Goal: Communication & Community: Answer question/provide support

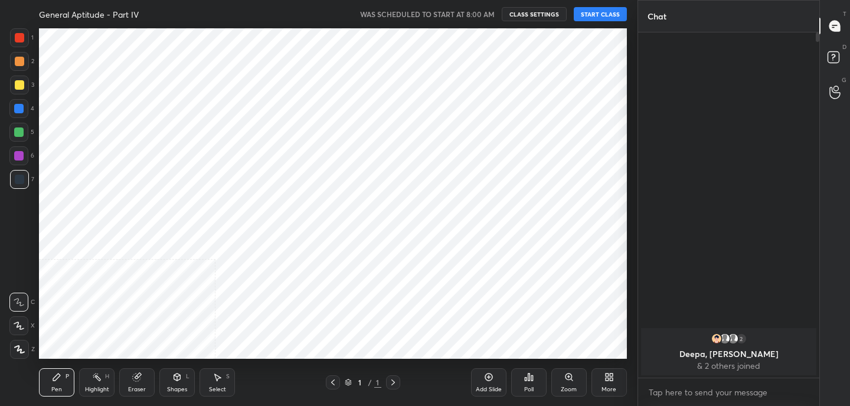
scroll to position [330, 591]
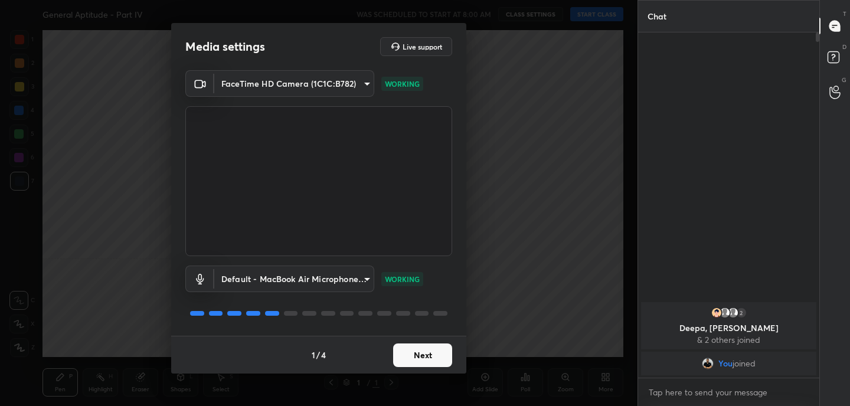
click at [420, 350] on button "Next" at bounding box center [422, 355] width 59 height 24
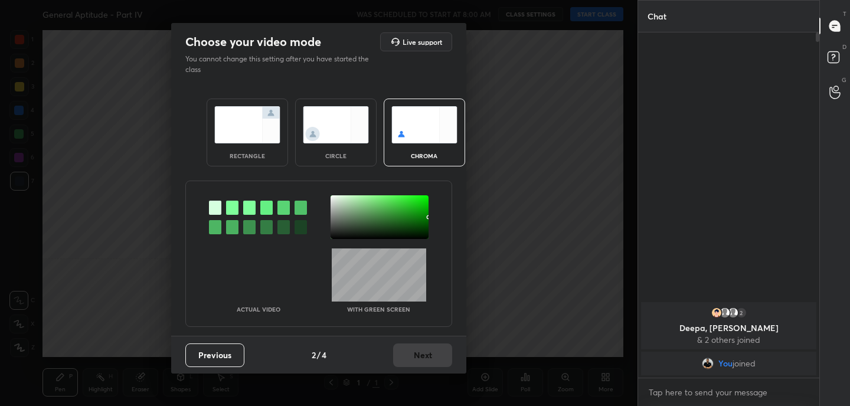
click at [226, 120] on img at bounding box center [247, 124] width 66 height 37
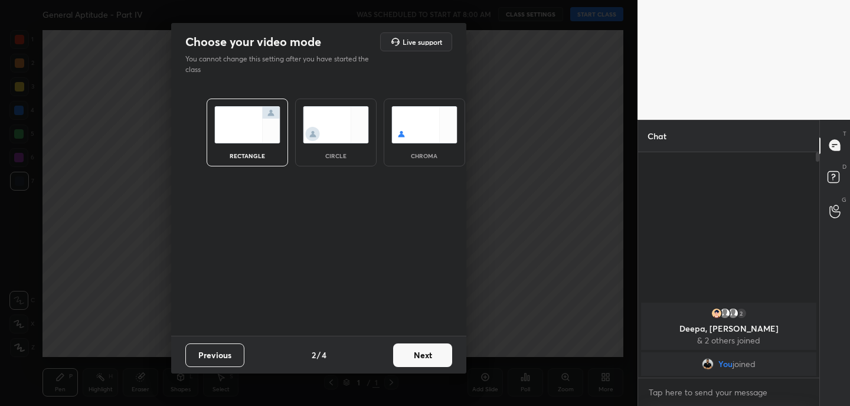
click at [425, 349] on button "Next" at bounding box center [422, 355] width 59 height 24
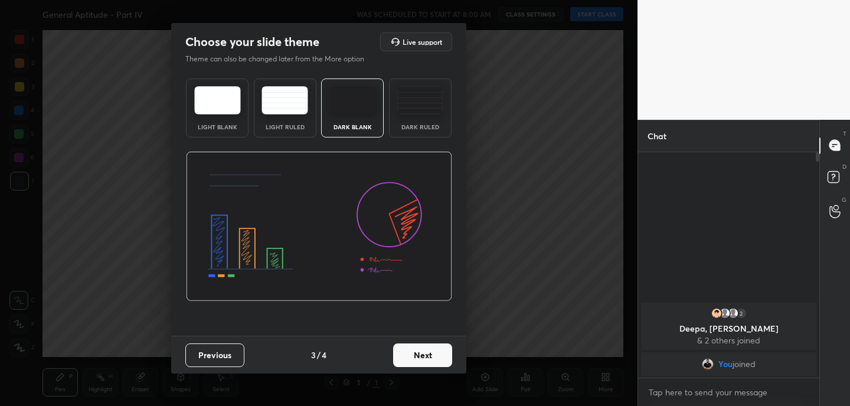
click at [430, 352] on button "Next" at bounding box center [422, 355] width 59 height 24
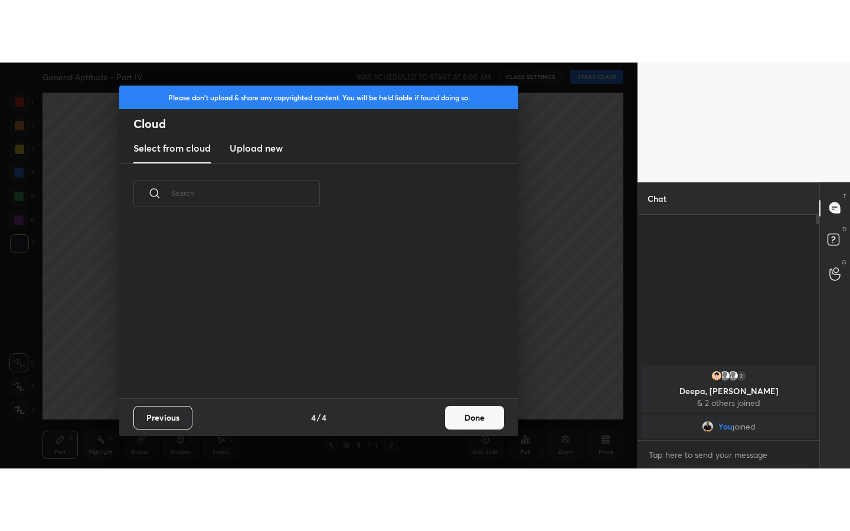
scroll to position [4, 6]
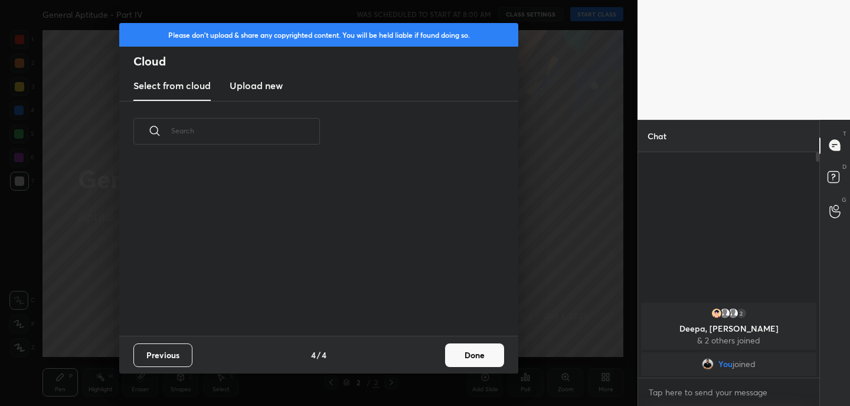
click at [458, 353] on button "Done" at bounding box center [474, 355] width 59 height 24
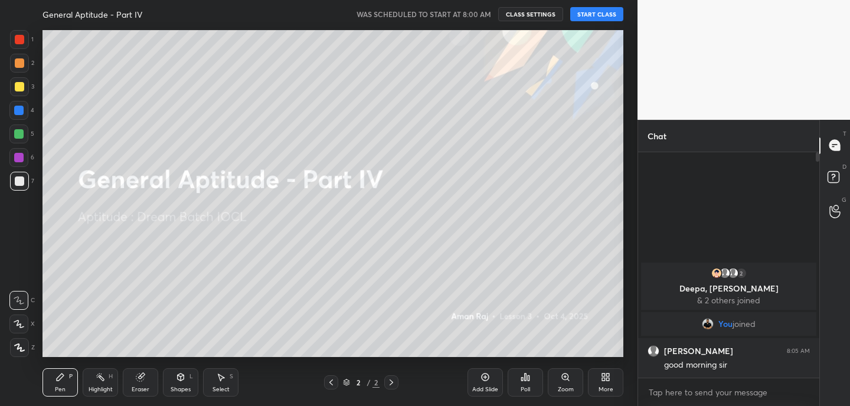
click at [592, 12] on button "START CLASS" at bounding box center [596, 14] width 53 height 14
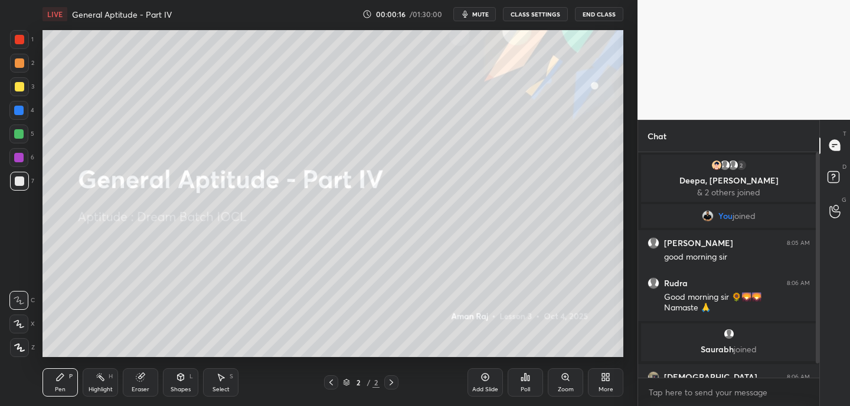
click at [607, 381] on icon at bounding box center [605, 376] width 9 height 9
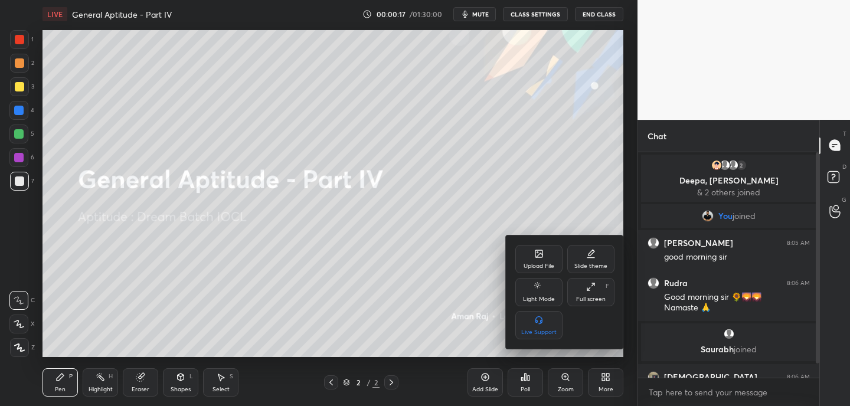
click at [597, 296] on div "Full screen" at bounding box center [591, 299] width 30 height 6
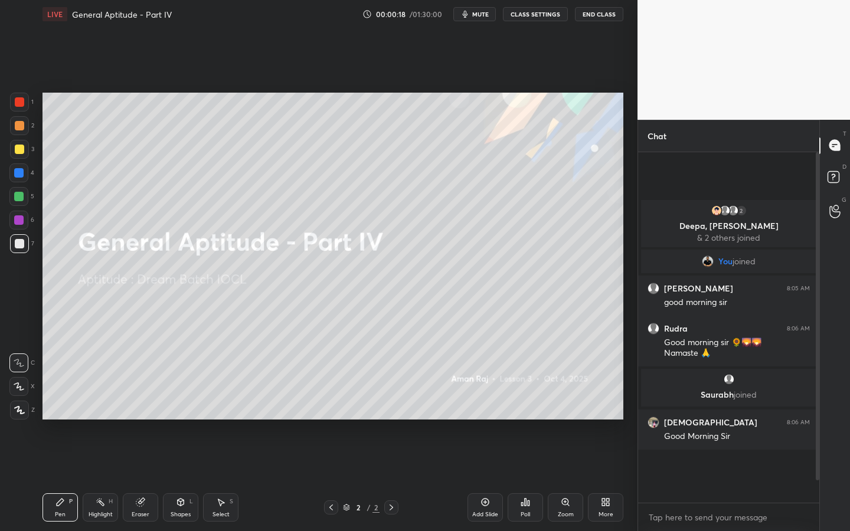
scroll to position [248, 178]
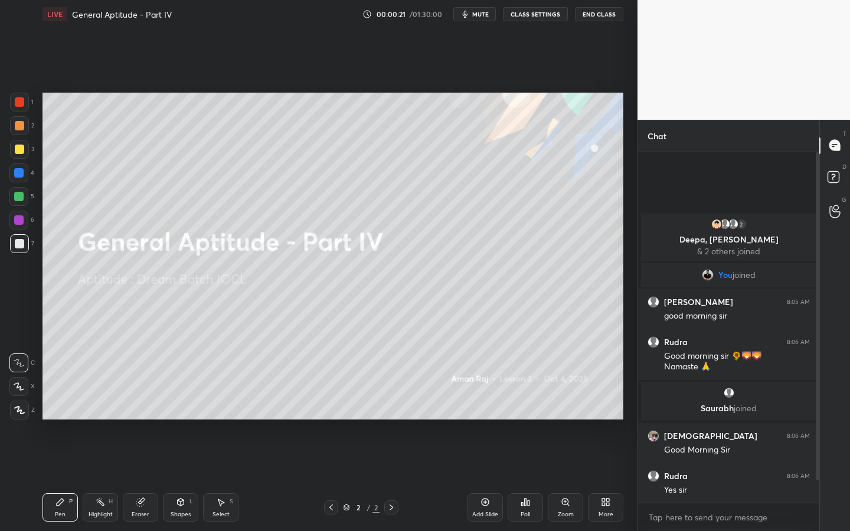
click at [146, 405] on div "Eraser" at bounding box center [141, 515] width 18 height 6
click at [16, 382] on icon at bounding box center [18, 386] width 9 height 10
click at [62, 405] on icon at bounding box center [59, 501] width 9 height 9
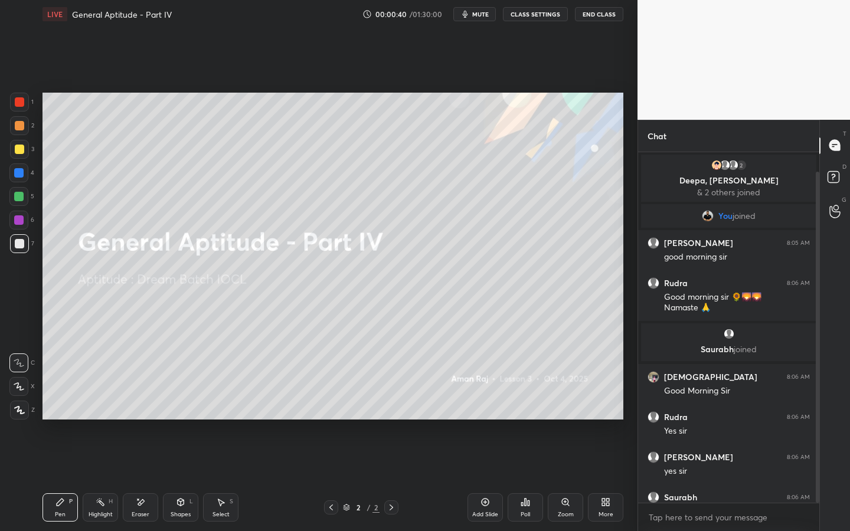
scroll to position [21, 0]
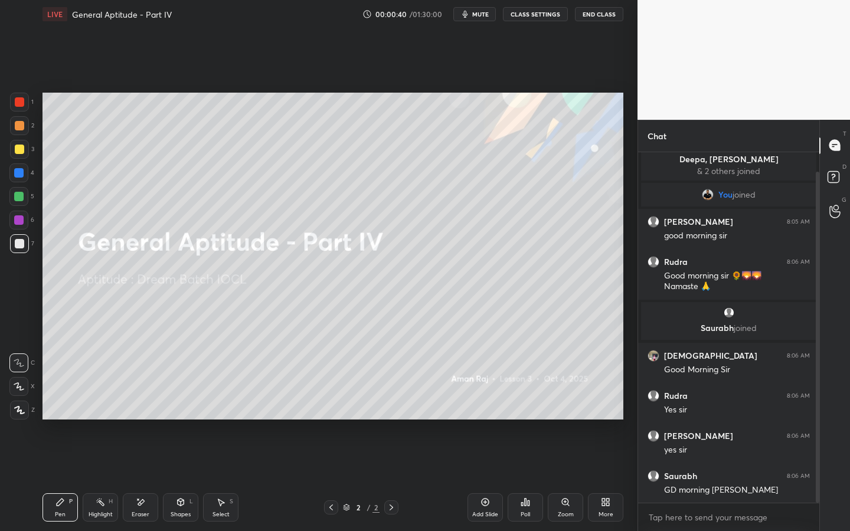
drag, startPoint x: 817, startPoint y: 316, endPoint x: 817, endPoint y: 345, distance: 29.5
click at [818, 328] on div at bounding box center [817, 337] width 4 height 331
click at [182, 405] on div "Shapes" at bounding box center [181, 515] width 20 height 6
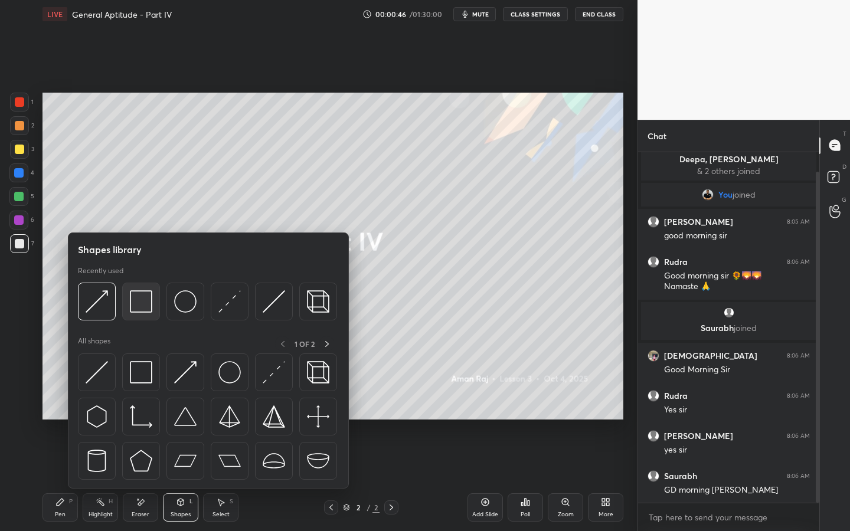
click at [145, 304] on img at bounding box center [141, 301] width 22 height 22
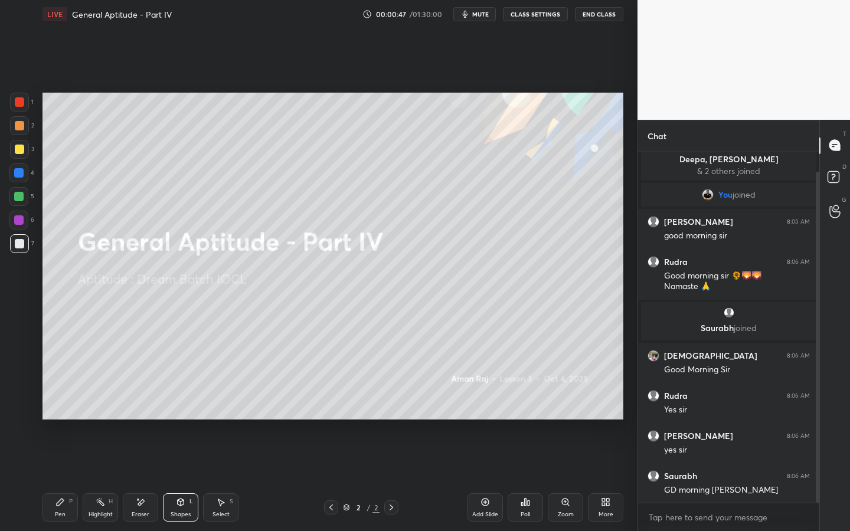
drag, startPoint x: 21, startPoint y: 149, endPoint x: 33, endPoint y: 157, distance: 14.9
click at [21, 149] on div at bounding box center [19, 149] width 9 height 9
click at [61, 405] on icon at bounding box center [59, 501] width 9 height 9
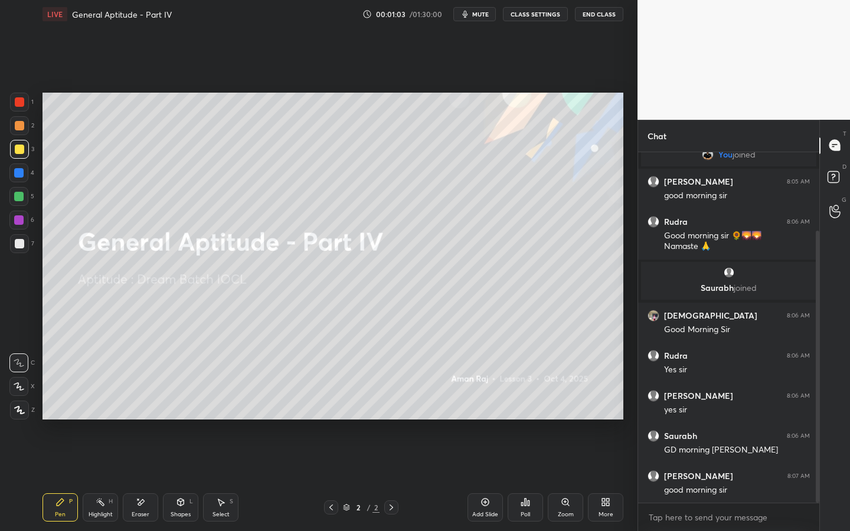
scroll to position [101, 0]
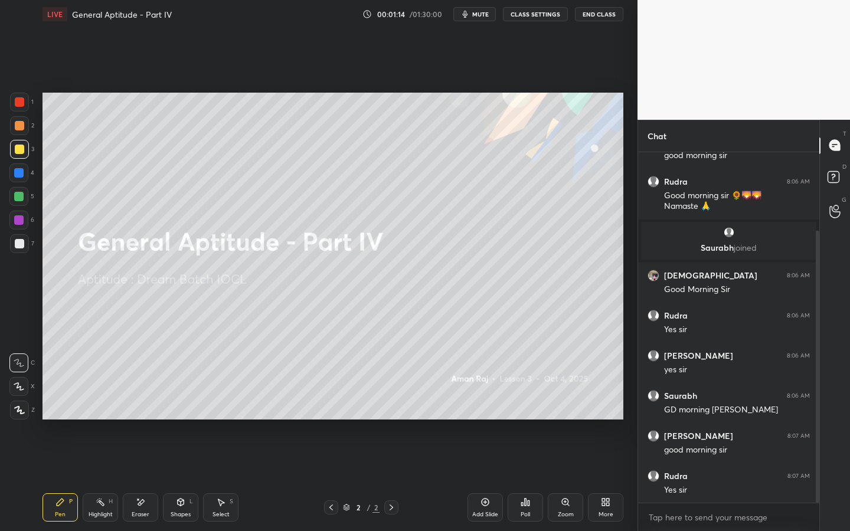
click at [144, 405] on icon at bounding box center [140, 502] width 9 height 10
drag, startPoint x: 57, startPoint y: 512, endPoint x: 54, endPoint y: 503, distance: 9.9
click at [57, 405] on div "Pen" at bounding box center [60, 515] width 11 height 6
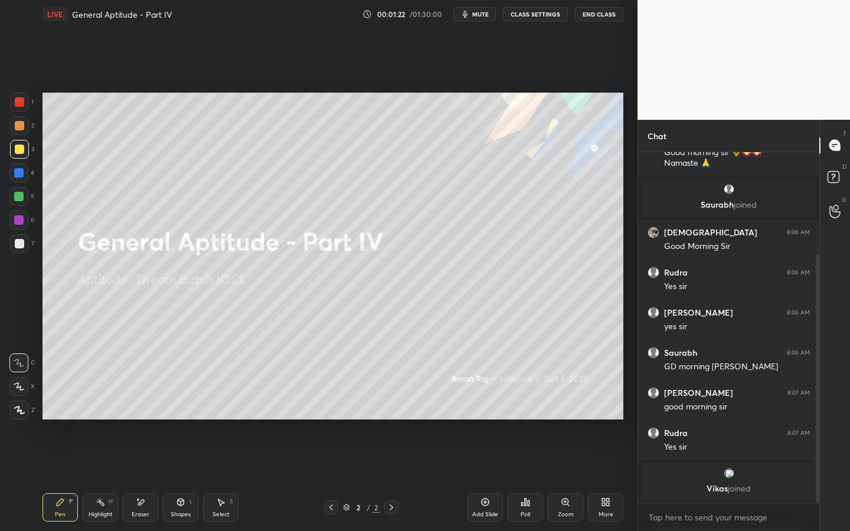
click at [605, 405] on icon at bounding box center [605, 501] width 9 height 9
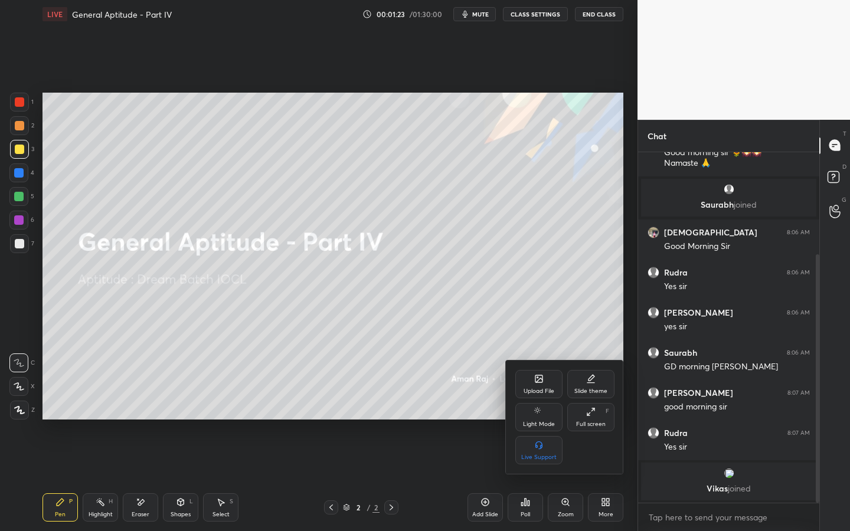
click at [551, 388] on div "Upload File" at bounding box center [538, 391] width 31 height 6
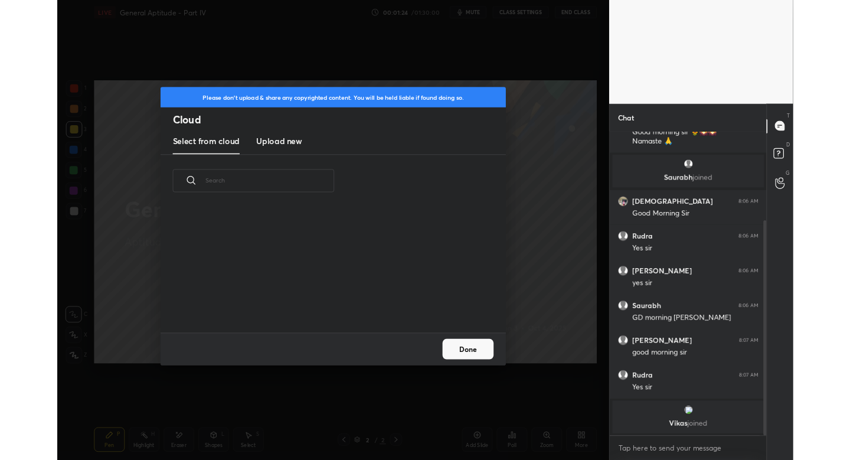
scroll to position [145, 379]
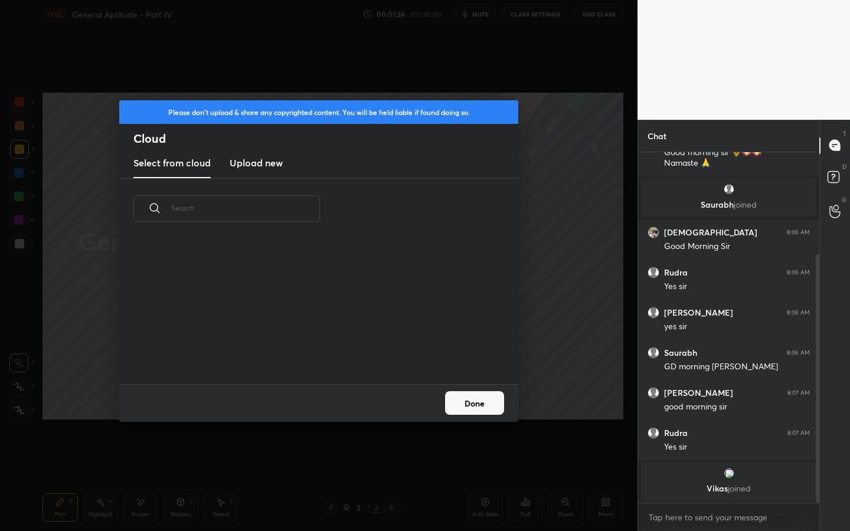
drag, startPoint x: 245, startPoint y: 167, endPoint x: 260, endPoint y: 173, distance: 16.1
click at [247, 167] on h3 "Upload new" at bounding box center [256, 163] width 53 height 14
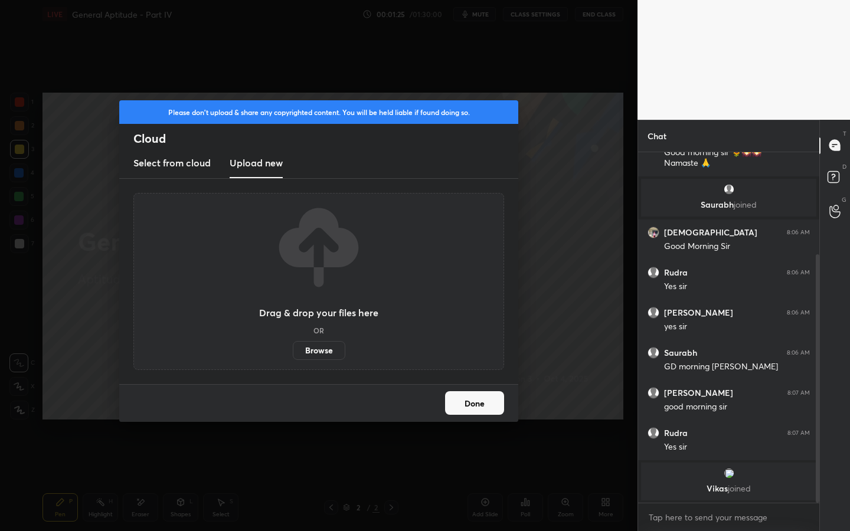
click at [326, 352] on label "Browse" at bounding box center [319, 350] width 53 height 19
click at [293, 352] on input "Browse" at bounding box center [293, 350] width 0 height 19
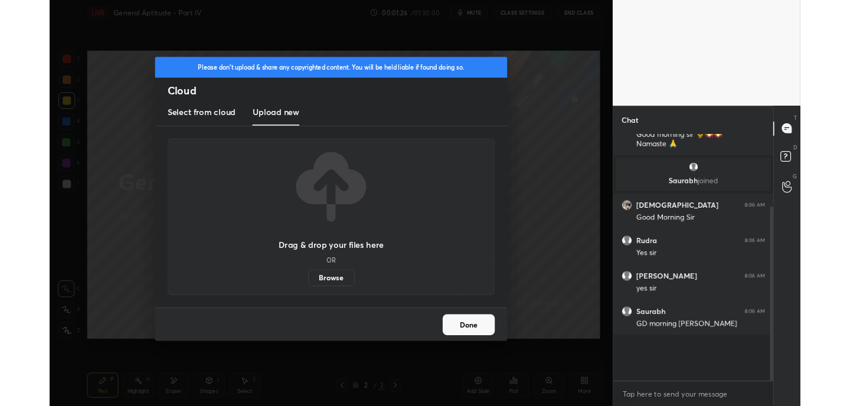
scroll to position [58676, 58416]
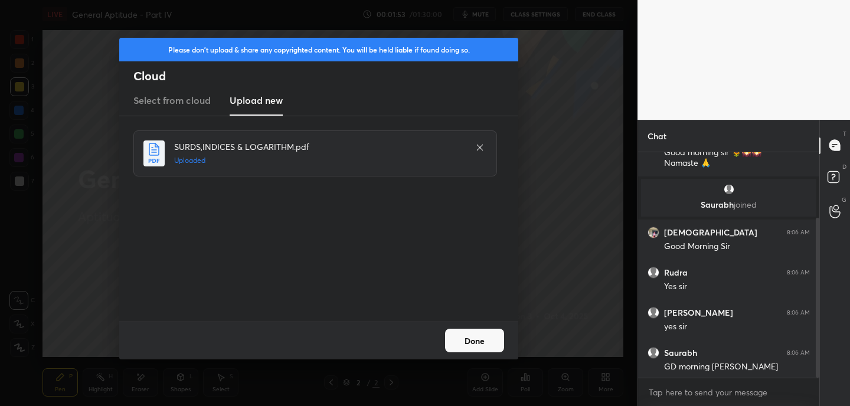
click at [470, 336] on button "Done" at bounding box center [474, 341] width 59 height 24
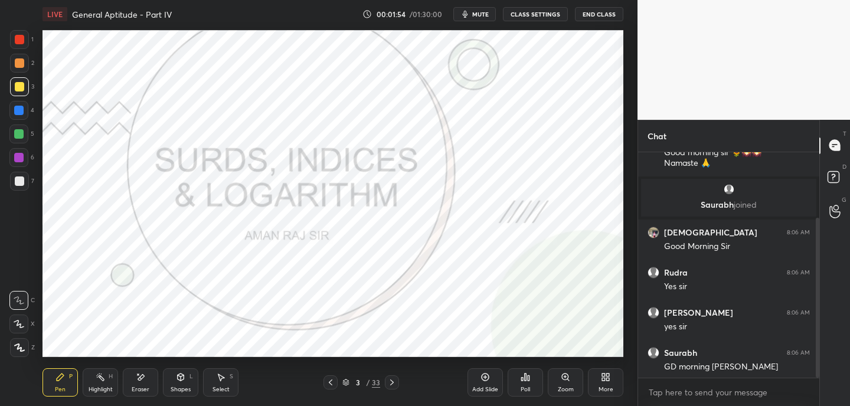
click at [346, 382] on icon at bounding box center [346, 380] width 6 height 3
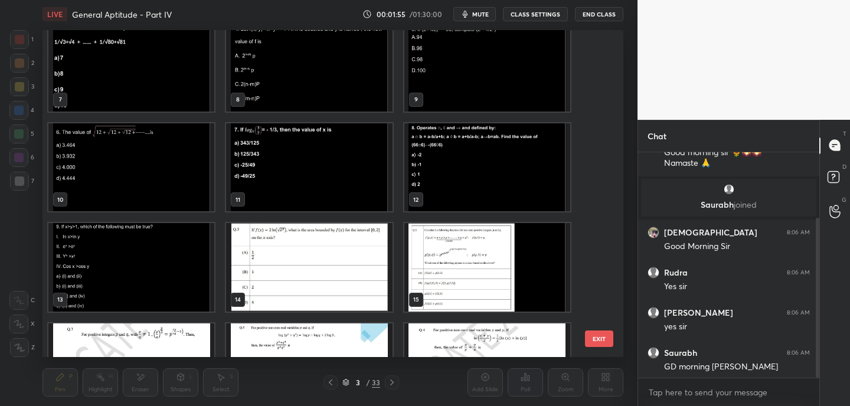
scroll to position [773, 0]
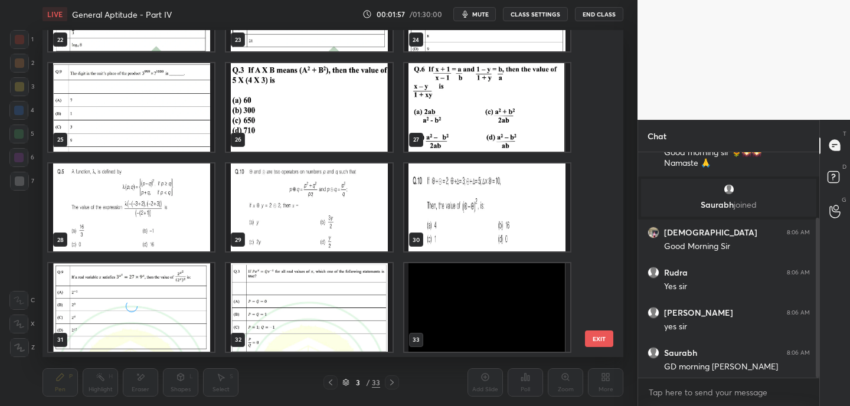
click at [436, 299] on img "grid" at bounding box center [487, 307] width 166 height 89
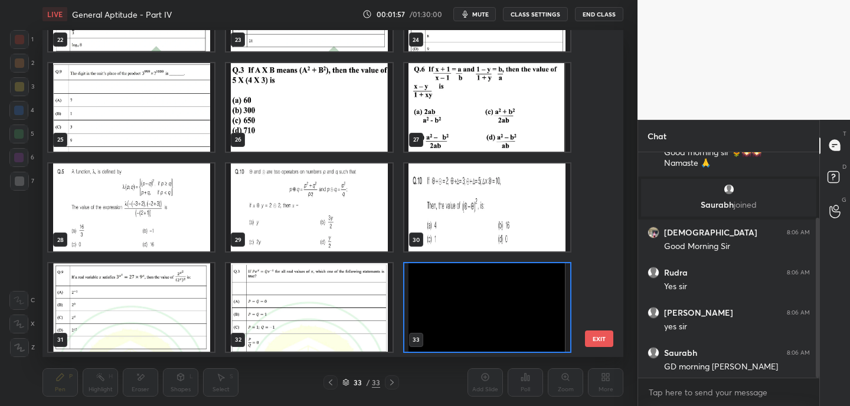
click at [436, 299] on img "grid" at bounding box center [487, 307] width 166 height 89
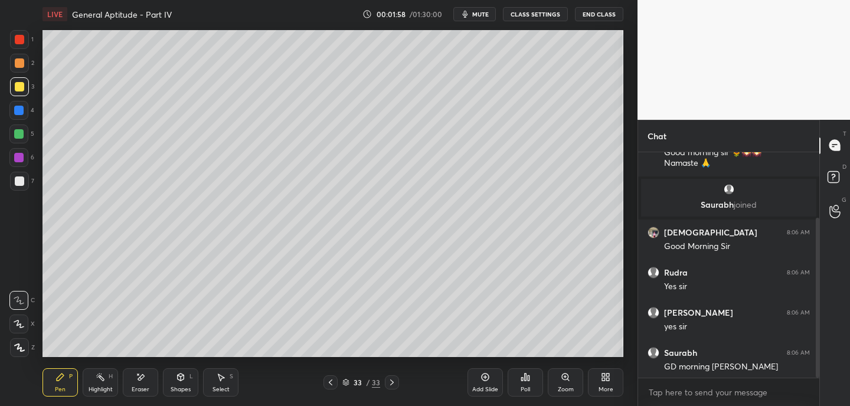
click at [602, 388] on div "More" at bounding box center [605, 389] width 15 height 6
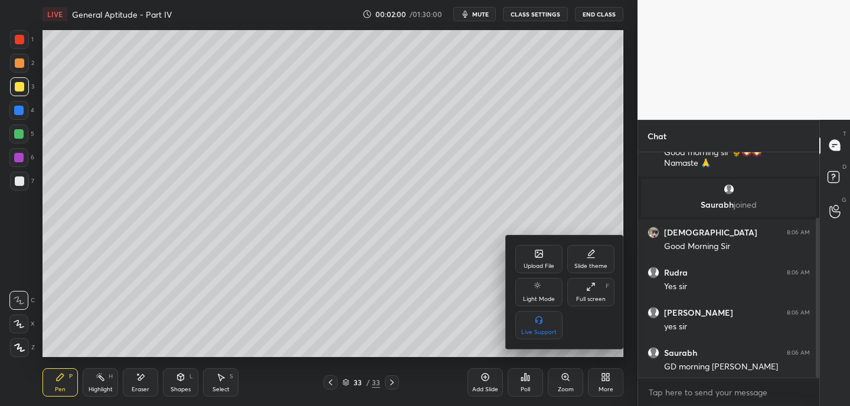
click at [540, 256] on icon at bounding box center [538, 253] width 7 height 7
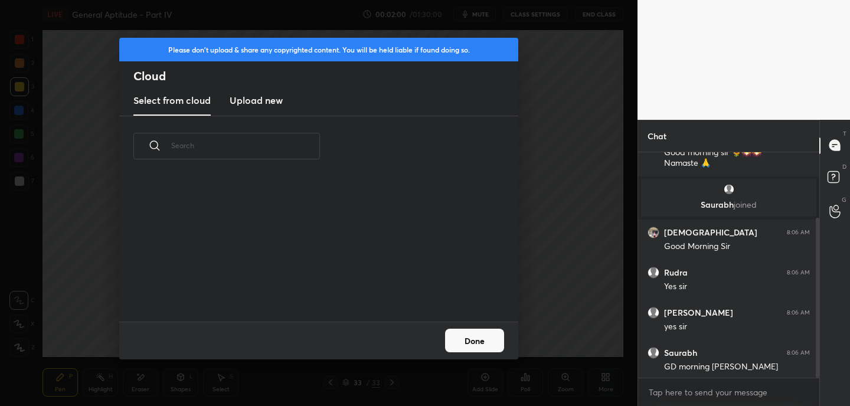
scroll to position [145, 379]
click at [258, 94] on h3 "Upload new" at bounding box center [256, 100] width 53 height 14
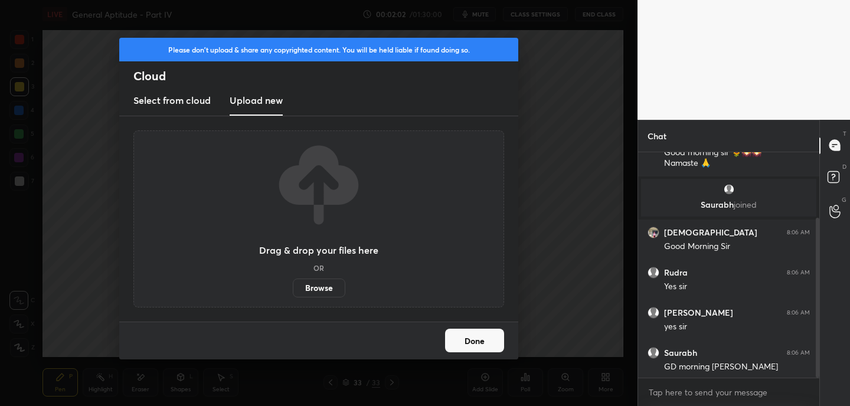
click at [310, 292] on label "Browse" at bounding box center [319, 288] width 53 height 19
click at [293, 292] on input "Browse" at bounding box center [293, 288] width 0 height 19
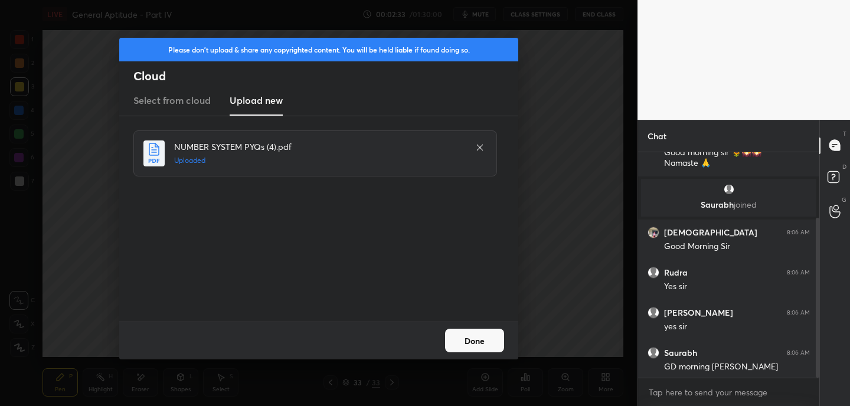
click at [477, 346] on button "Done" at bounding box center [474, 341] width 59 height 24
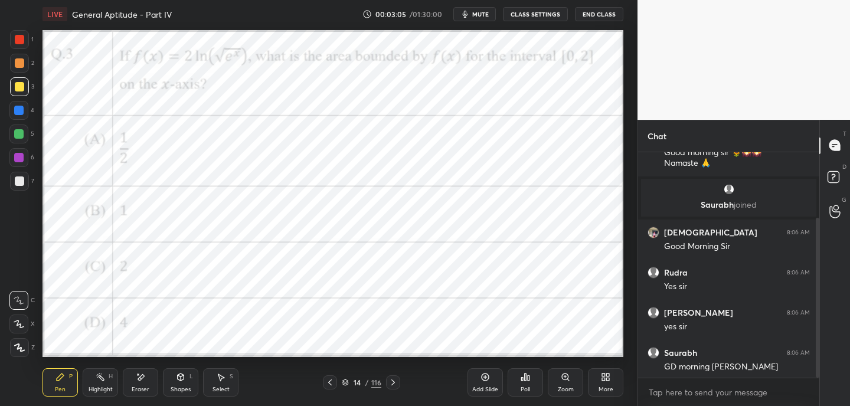
drag, startPoint x: 18, startPoint y: 41, endPoint x: 32, endPoint y: 41, distance: 14.2
click at [18, 42] on div at bounding box center [19, 39] width 9 height 9
click at [21, 325] on icon at bounding box center [19, 324] width 11 height 8
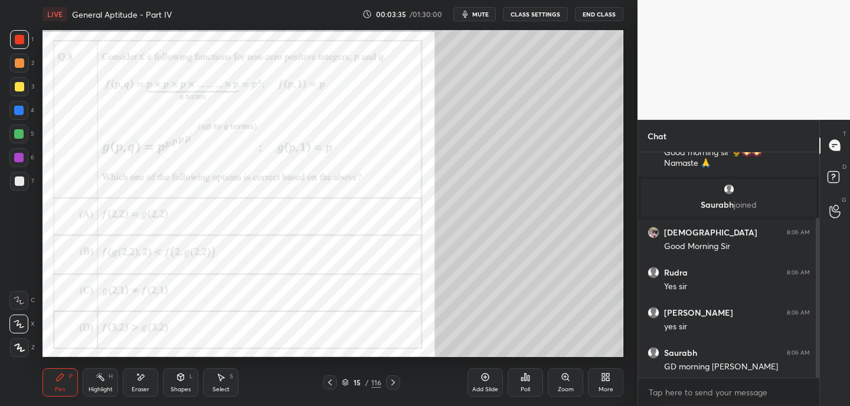
click at [528, 386] on div "Poll" at bounding box center [524, 389] width 9 height 6
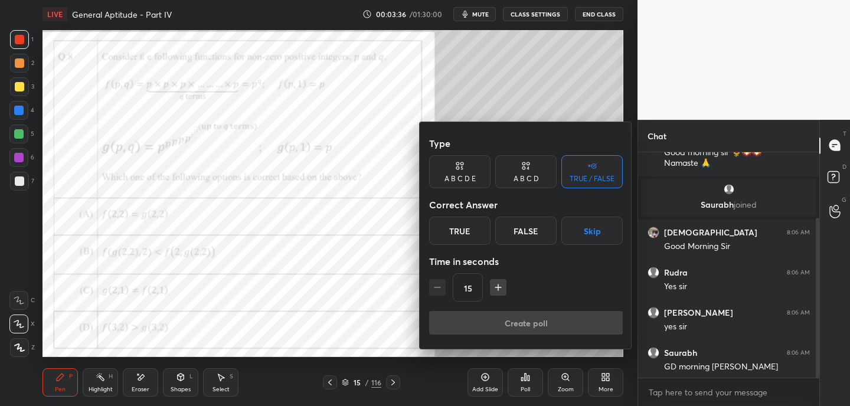
click at [472, 225] on div "True" at bounding box center [459, 231] width 61 height 28
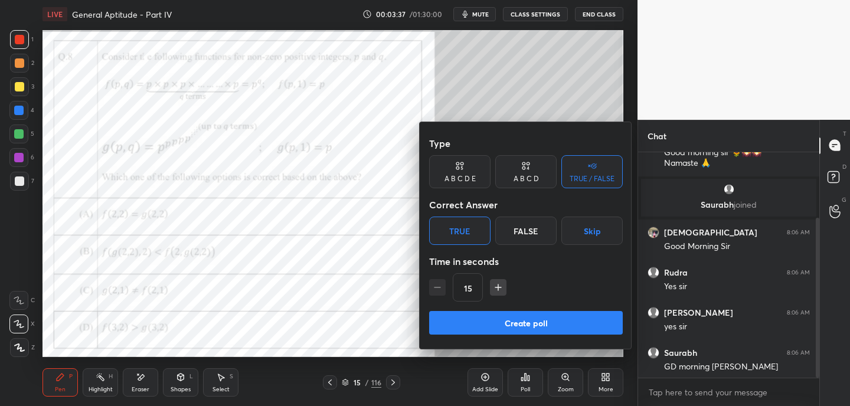
drag, startPoint x: 478, startPoint y: 321, endPoint x: 495, endPoint y: 316, distance: 17.8
click at [478, 320] on button "Create poll" at bounding box center [526, 323] width 194 height 24
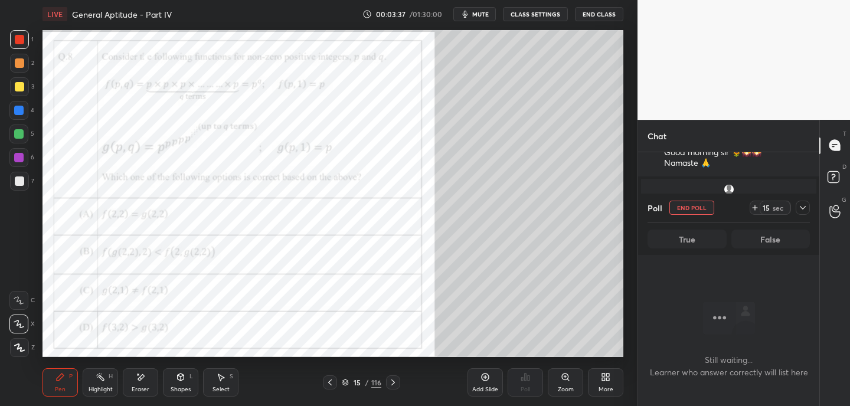
scroll to position [160, 178]
click at [755, 208] on icon at bounding box center [754, 207] width 9 height 9
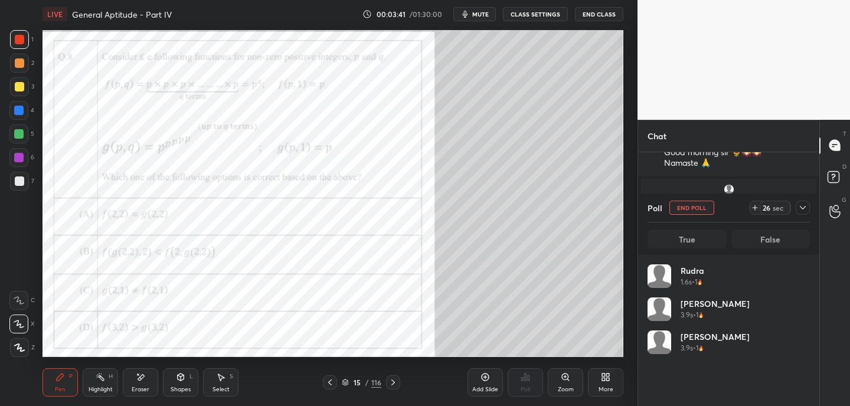
click at [479, 15] on span "mute" at bounding box center [480, 14] width 17 height 8
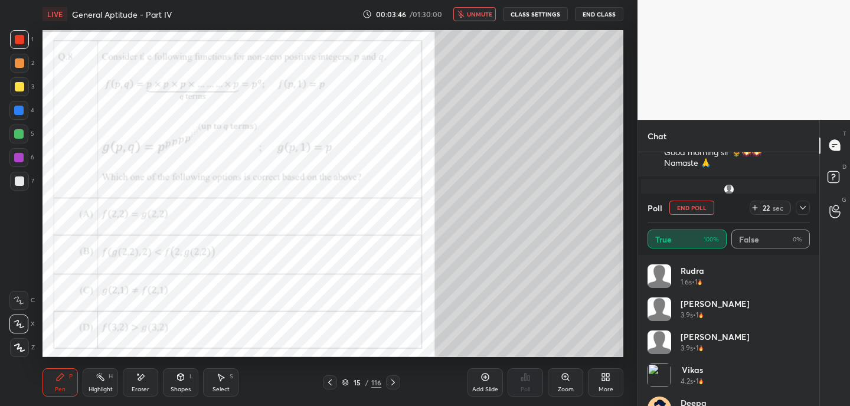
click at [485, 15] on span "unmute" at bounding box center [479, 14] width 25 height 8
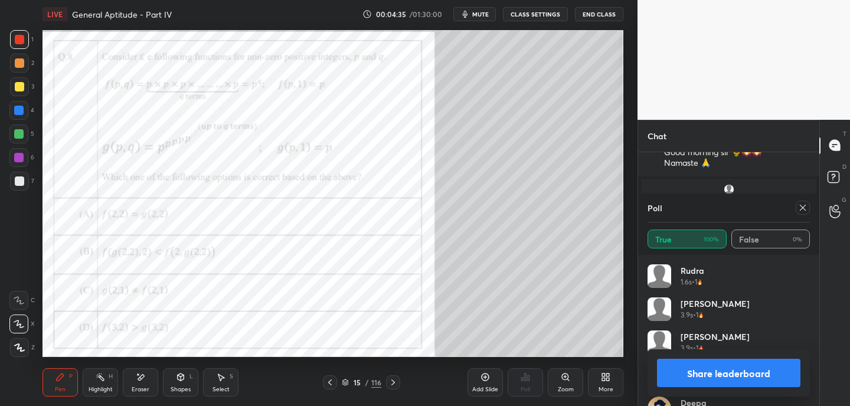
click at [800, 205] on icon at bounding box center [802, 207] width 9 height 9
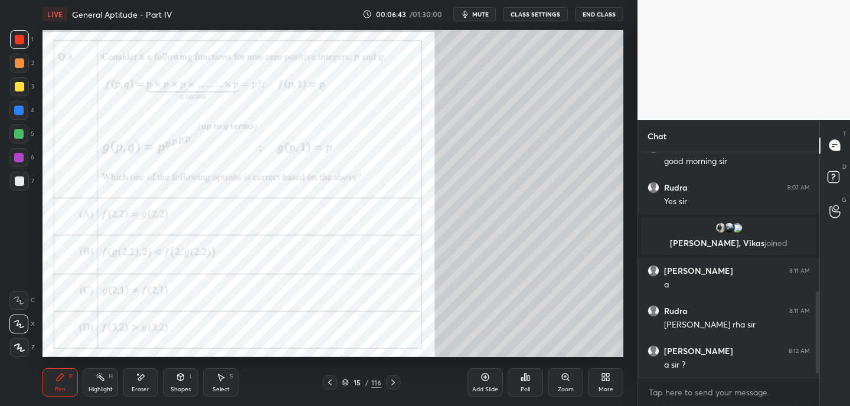
scroll to position [411, 0]
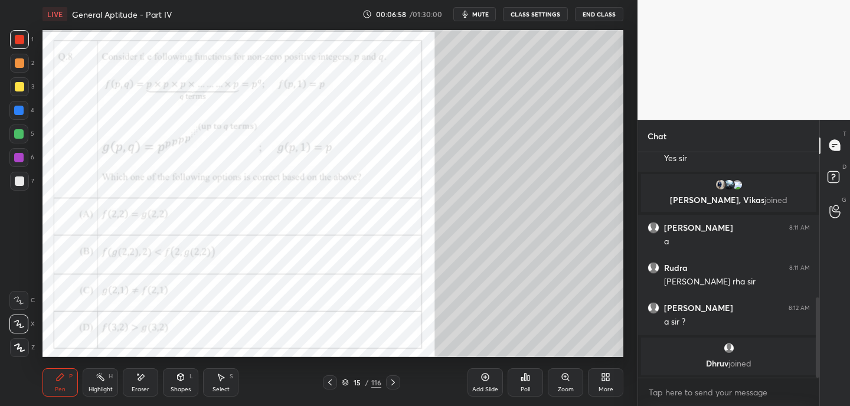
click at [143, 383] on div "Eraser" at bounding box center [140, 382] width 35 height 28
drag, startPoint x: 51, startPoint y: 388, endPoint x: 71, endPoint y: 380, distance: 21.5
click at [51, 388] on div "Pen P" at bounding box center [59, 382] width 35 height 28
click at [394, 384] on icon at bounding box center [392, 382] width 9 height 9
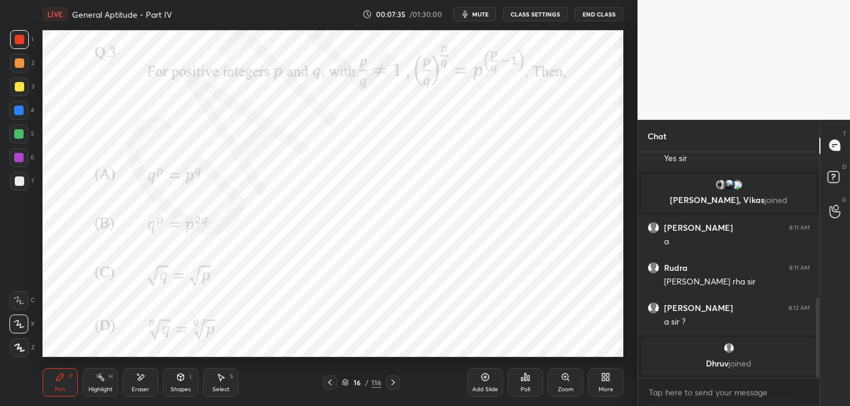
click at [397, 382] on icon at bounding box center [392, 382] width 9 height 9
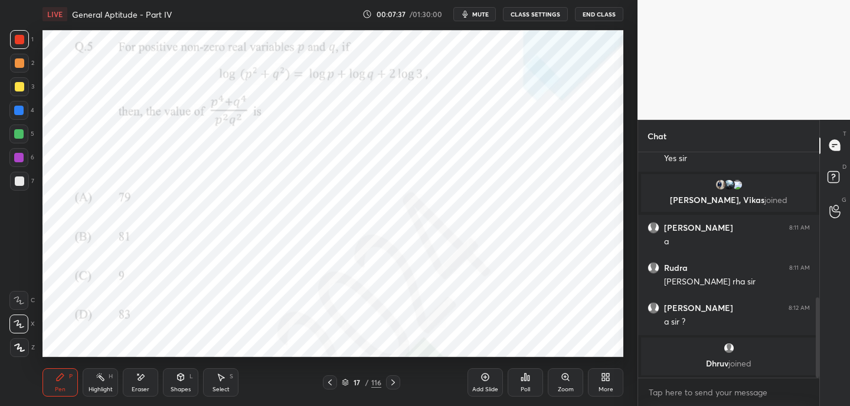
click at [395, 385] on icon at bounding box center [392, 382] width 9 height 9
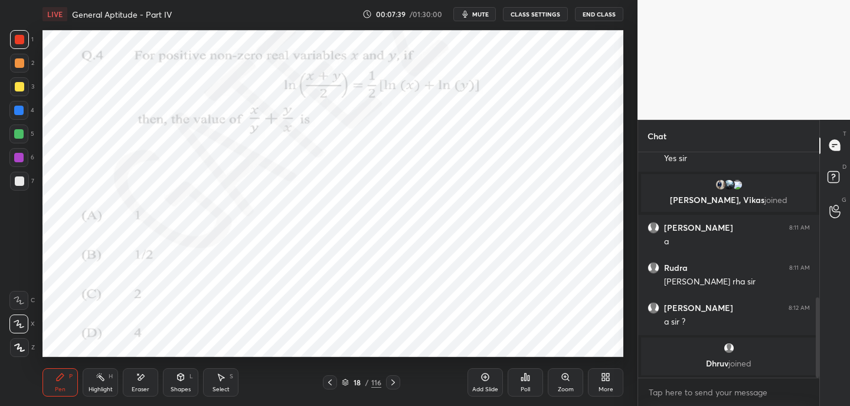
click at [395, 384] on icon at bounding box center [392, 382] width 9 height 9
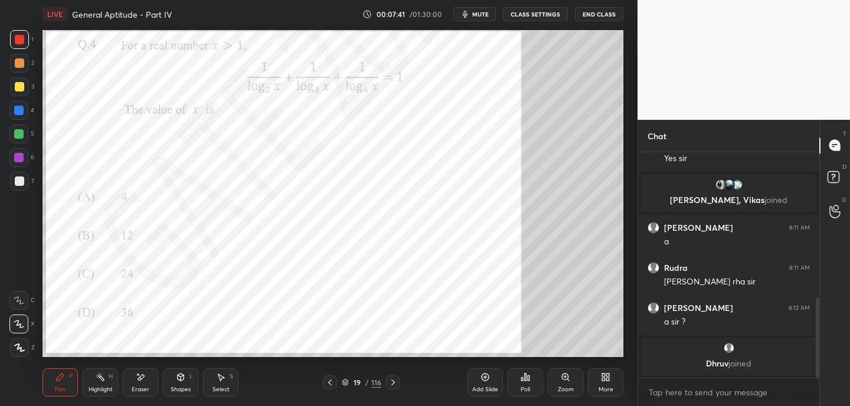
click at [393, 385] on icon at bounding box center [392, 382] width 9 height 9
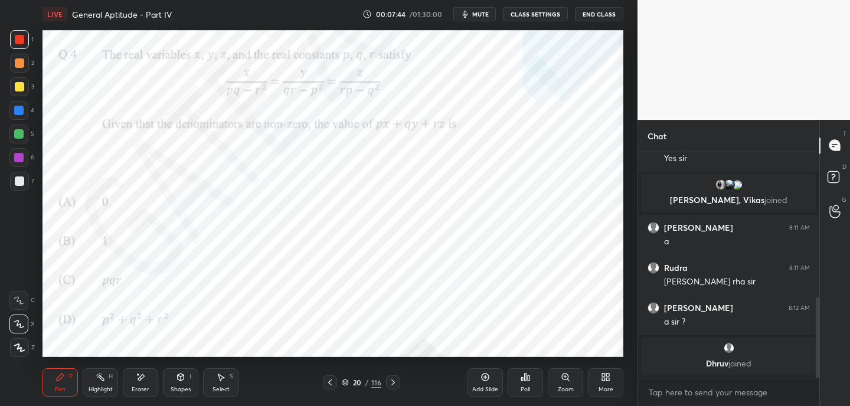
click at [392, 384] on icon at bounding box center [392, 382] width 9 height 9
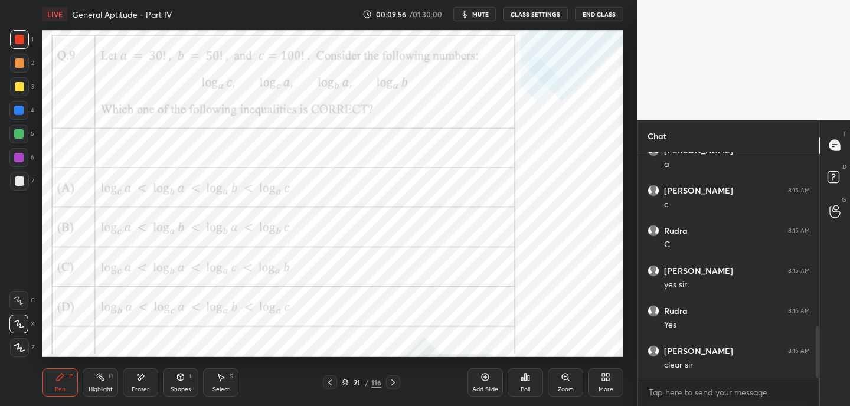
scroll to position [754, 0]
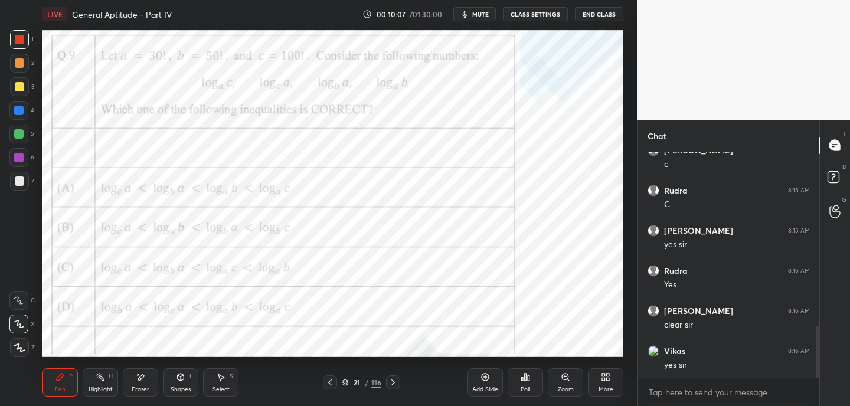
click at [142, 379] on icon at bounding box center [140, 377] width 9 height 10
click at [70, 379] on div "P" at bounding box center [71, 377] width 4 height 6
click at [149, 384] on div "Eraser" at bounding box center [140, 382] width 35 height 28
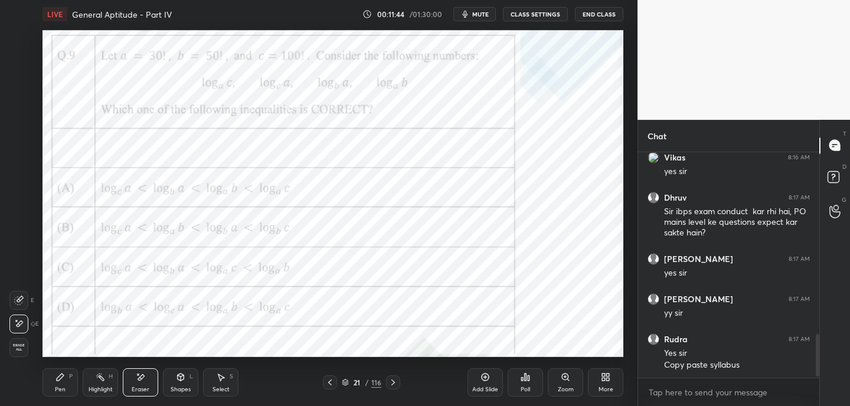
scroll to position [988, 0]
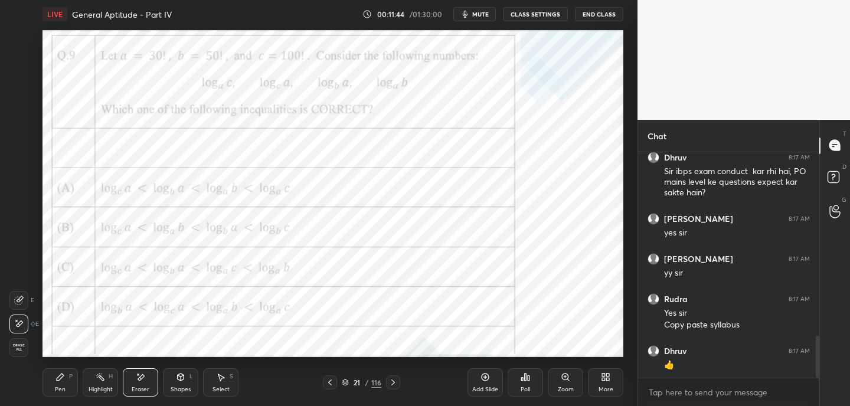
click at [58, 390] on div "Pen" at bounding box center [60, 389] width 11 height 6
click at [394, 382] on icon at bounding box center [393, 382] width 4 height 6
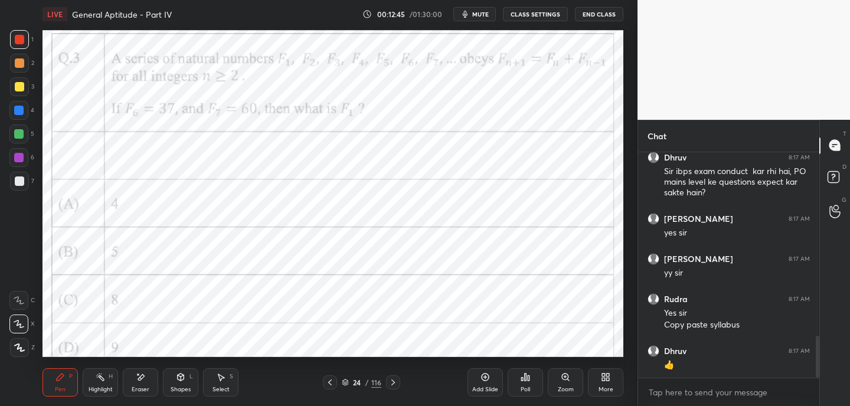
drag, startPoint x: 346, startPoint y: 380, endPoint x: 357, endPoint y: 360, distance: 22.7
click at [346, 379] on icon at bounding box center [345, 382] width 7 height 7
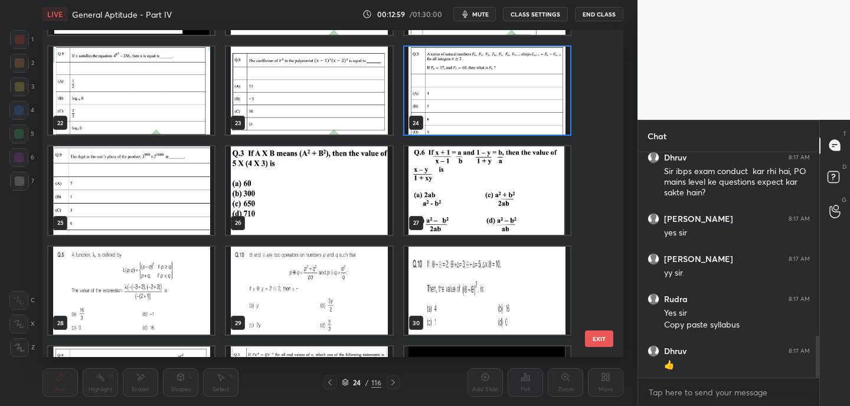
scroll to position [658, 0]
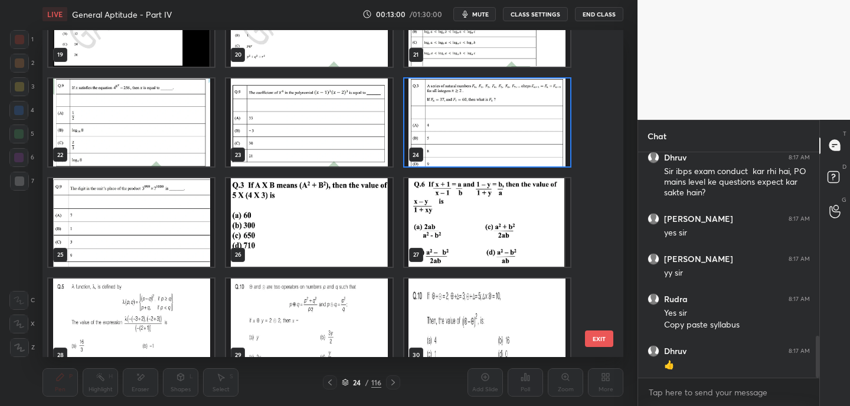
click at [515, 131] on img "grid" at bounding box center [487, 122] width 166 height 89
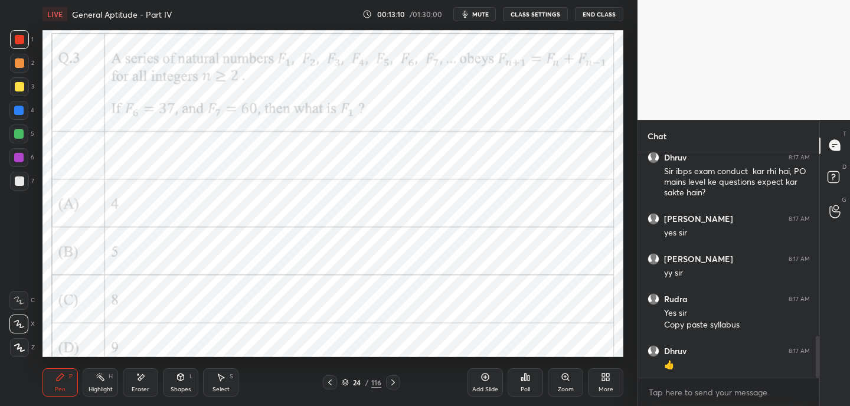
click at [24, 299] on div at bounding box center [18, 300] width 19 height 19
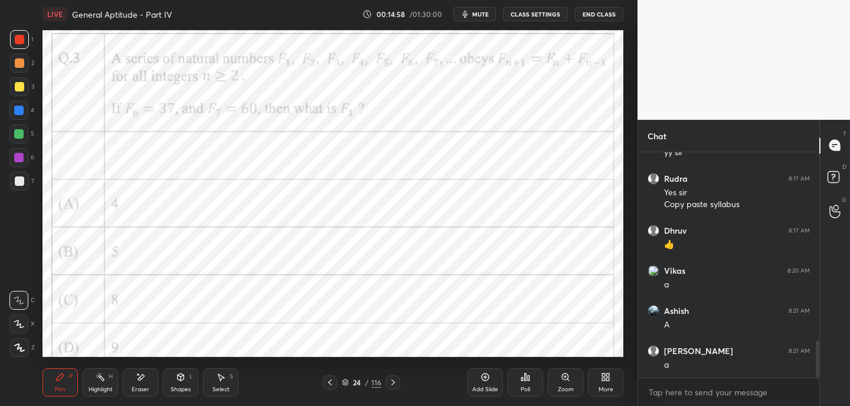
scroll to position [1148, 0]
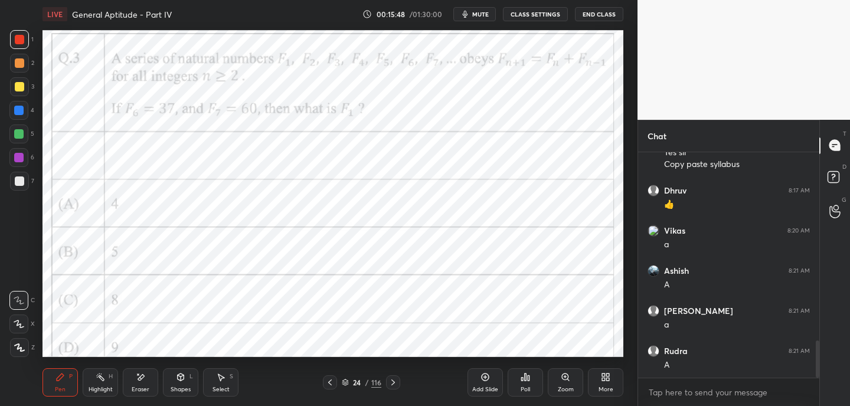
drag, startPoint x: 136, startPoint y: 385, endPoint x: 149, endPoint y: 365, distance: 23.1
click at [137, 385] on div "Eraser" at bounding box center [140, 382] width 35 height 28
drag, startPoint x: 50, startPoint y: 386, endPoint x: 55, endPoint y: 382, distance: 6.7
click at [52, 384] on div "Pen P" at bounding box center [59, 382] width 35 height 28
click at [148, 379] on div "Eraser" at bounding box center [140, 382] width 35 height 28
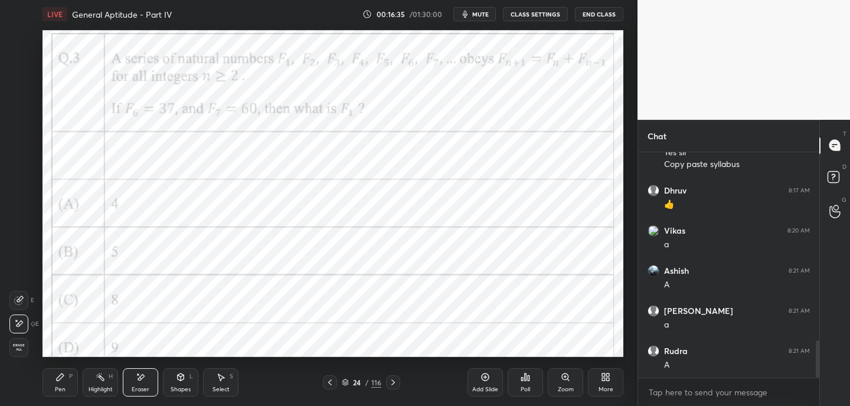
click at [63, 384] on div "Pen P" at bounding box center [59, 382] width 35 height 28
click at [391, 385] on icon at bounding box center [392, 382] width 9 height 9
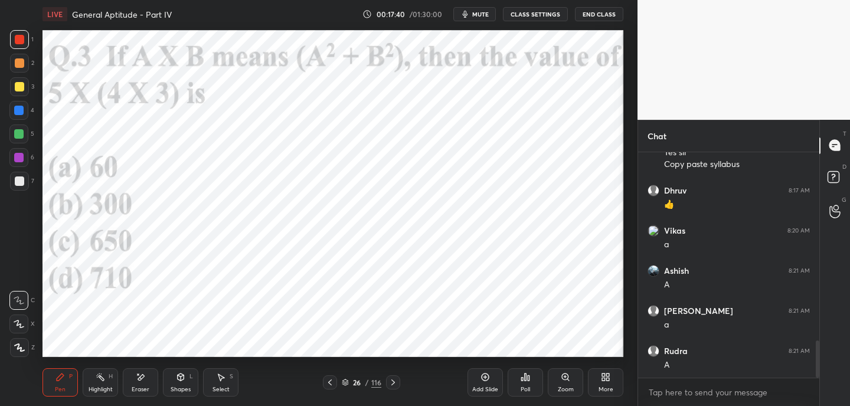
click at [22, 321] on icon at bounding box center [19, 324] width 11 height 8
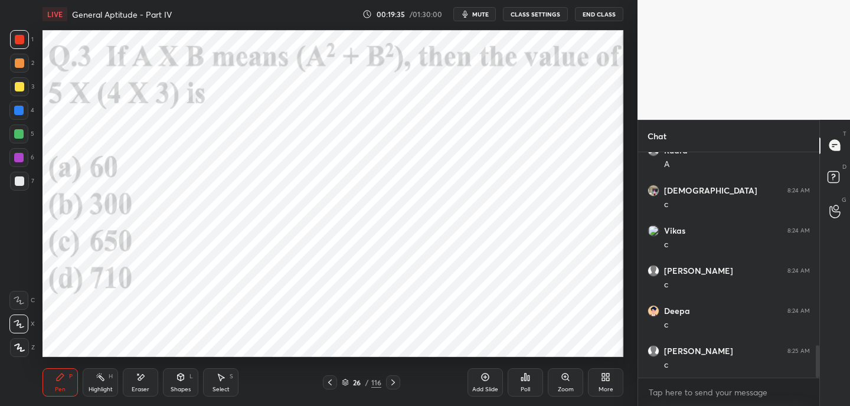
click at [393, 382] on icon at bounding box center [392, 382] width 9 height 9
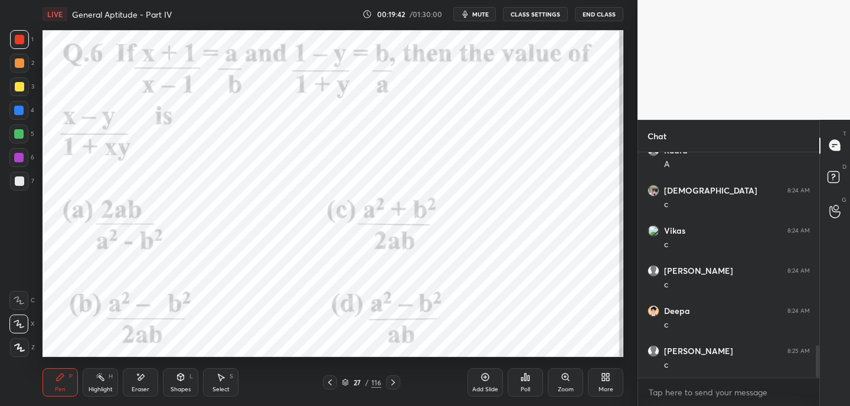
click at [392, 382] on icon at bounding box center [392, 382] width 9 height 9
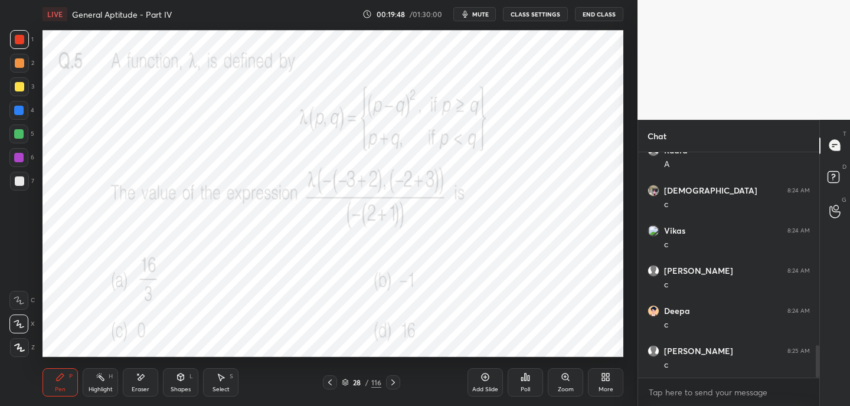
drag, startPoint x: 483, startPoint y: 16, endPoint x: 477, endPoint y: 9, distance: 9.6
click at [483, 15] on span "mute" at bounding box center [480, 14] width 17 height 8
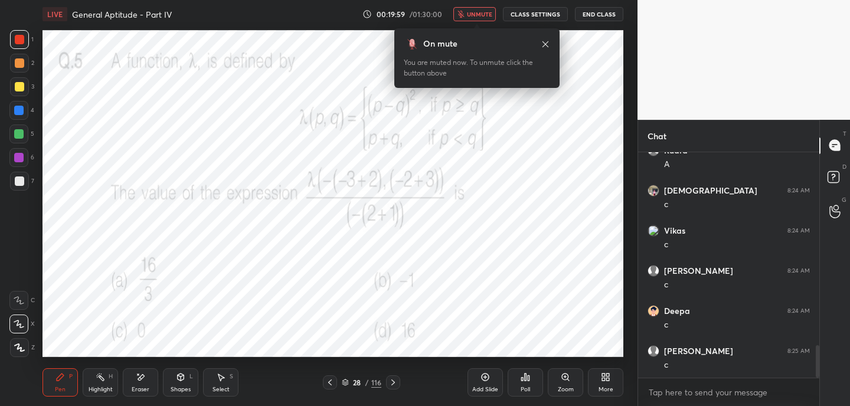
click at [548, 41] on icon at bounding box center [545, 44] width 6 height 6
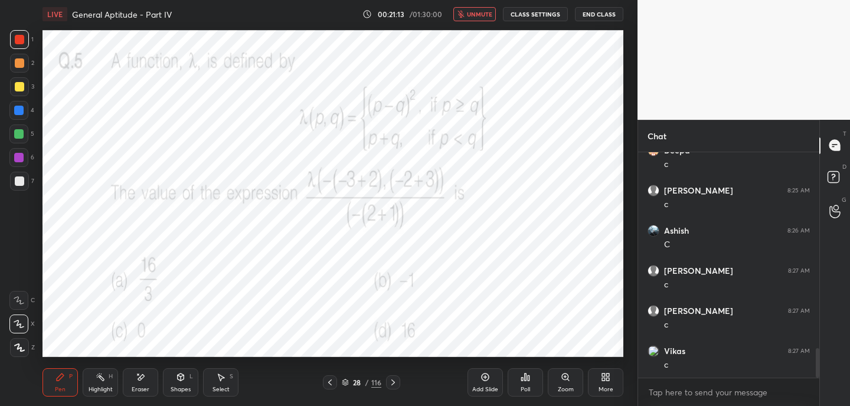
scroll to position [1521, 0]
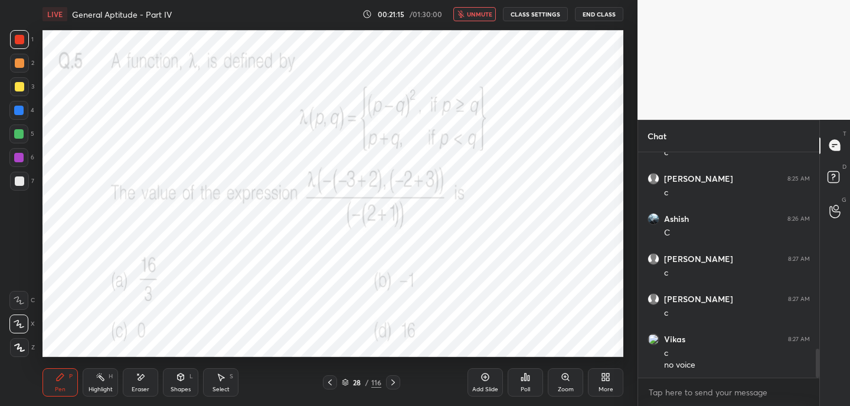
click at [480, 17] on span "unmute" at bounding box center [479, 14] width 25 height 8
click at [393, 382] on icon at bounding box center [392, 382] width 9 height 9
click at [490, 21] on button "mute" at bounding box center [474, 14] width 42 height 14
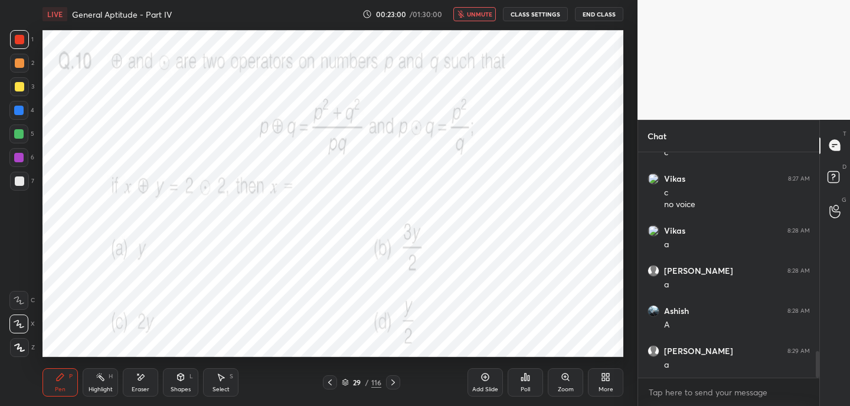
scroll to position [1722, 0]
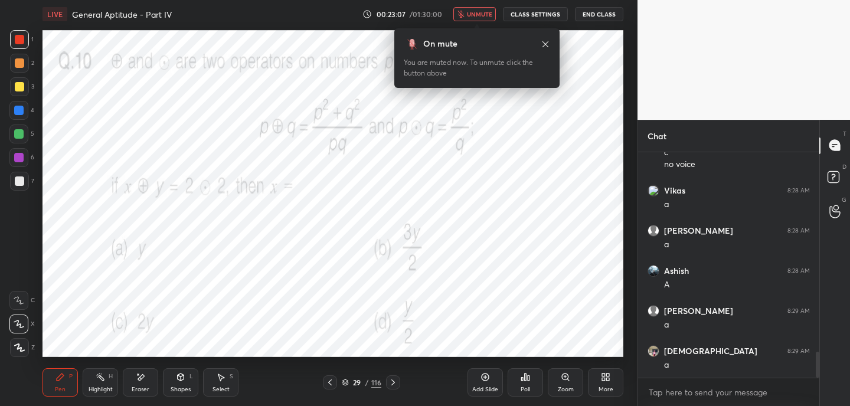
click at [478, 15] on span "unmute" at bounding box center [479, 14] width 25 height 8
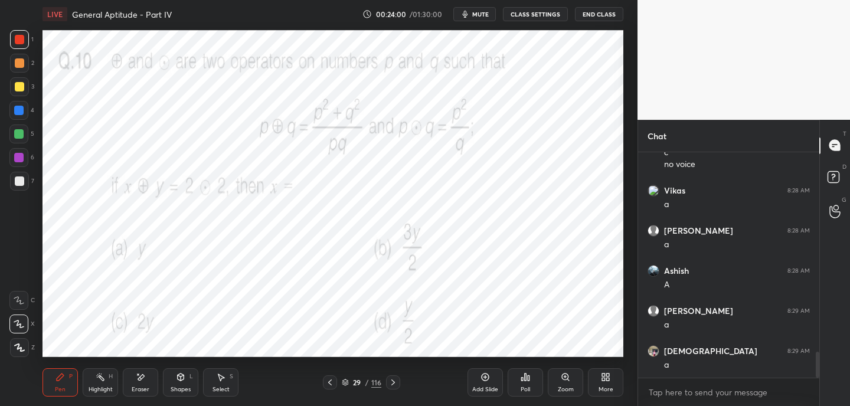
click at [145, 384] on div "Eraser" at bounding box center [140, 382] width 35 height 28
click at [73, 385] on div "Pen P" at bounding box center [59, 382] width 35 height 28
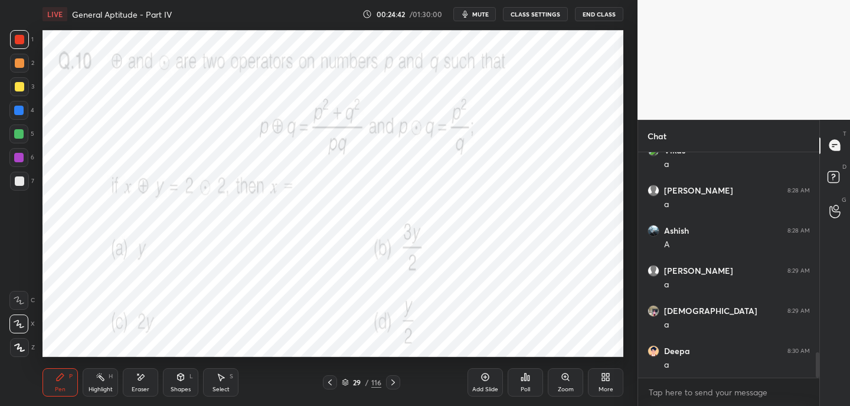
click at [392, 384] on icon at bounding box center [392, 382] width 9 height 9
click at [489, 15] on span "mute" at bounding box center [480, 14] width 17 height 8
click at [485, 9] on button "unmute" at bounding box center [474, 14] width 42 height 14
click at [476, 15] on span "mute" at bounding box center [480, 14] width 17 height 8
click at [484, 15] on span "unmute" at bounding box center [479, 14] width 25 height 8
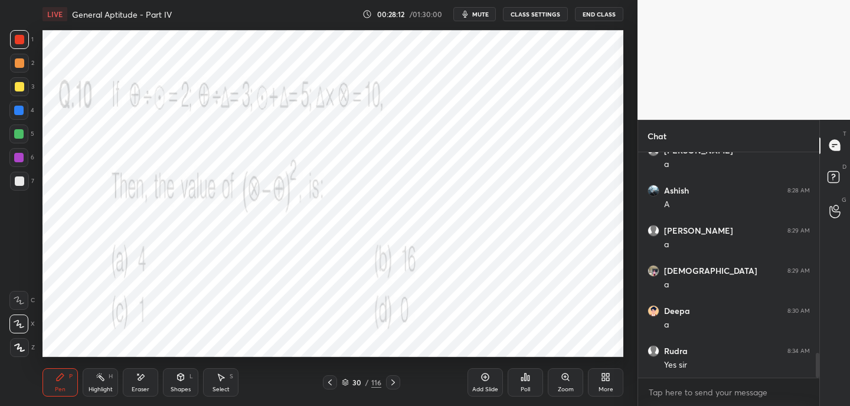
scroll to position [1842, 0]
click at [392, 382] on icon at bounding box center [392, 382] width 9 height 9
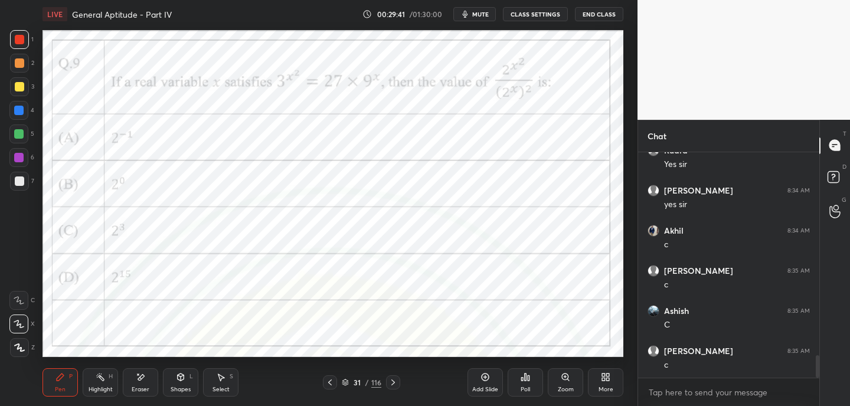
scroll to position [2043, 0]
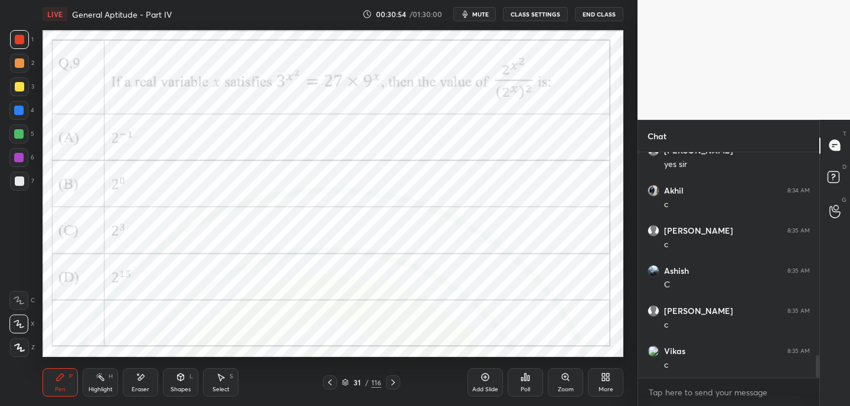
click at [392, 381] on icon at bounding box center [393, 382] width 4 height 6
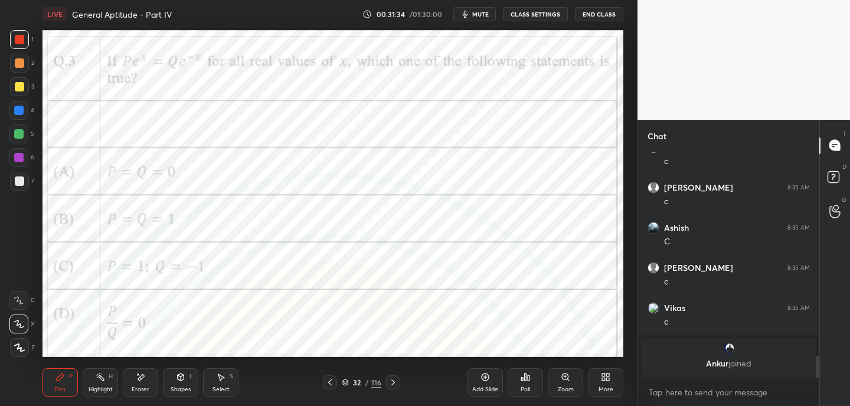
click at [715, 365] on p "[PERSON_NAME] joined" at bounding box center [728, 363] width 161 height 9
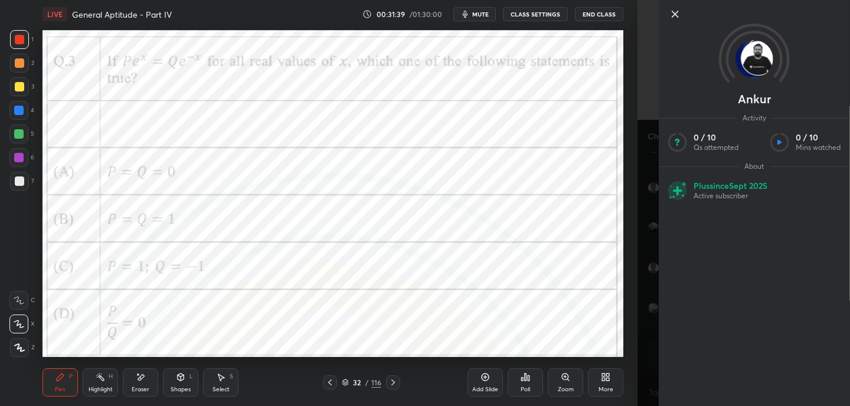
click at [676, 15] on icon at bounding box center [675, 14] width 6 height 6
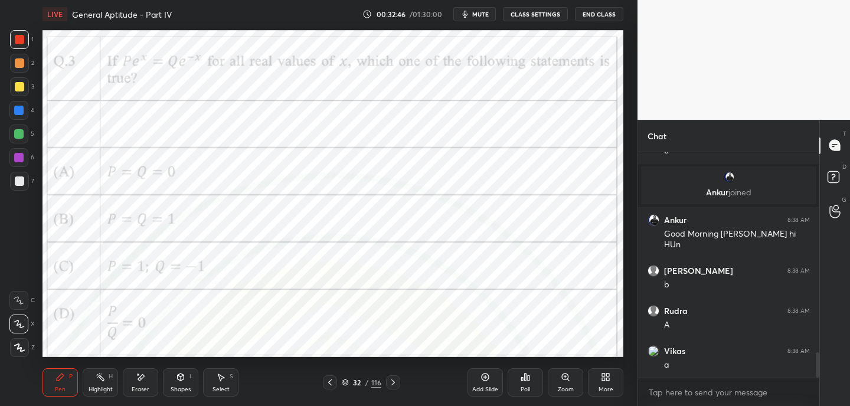
scroll to position [1833, 0]
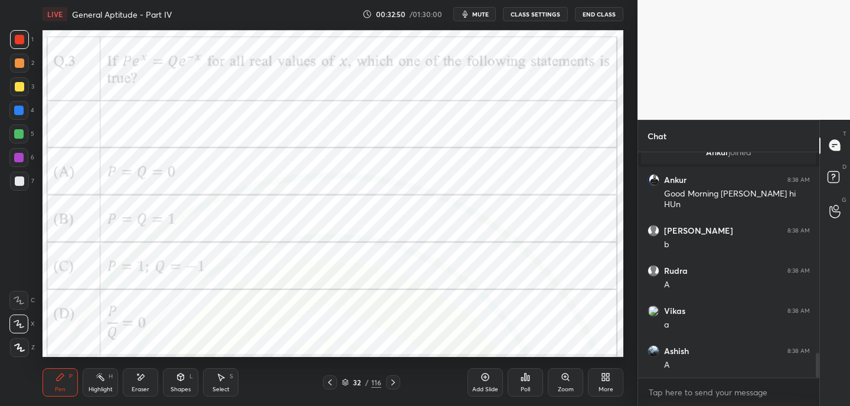
click at [151, 380] on div "Eraser" at bounding box center [140, 382] width 35 height 28
click at [66, 386] on div "Pen P" at bounding box center [59, 382] width 35 height 28
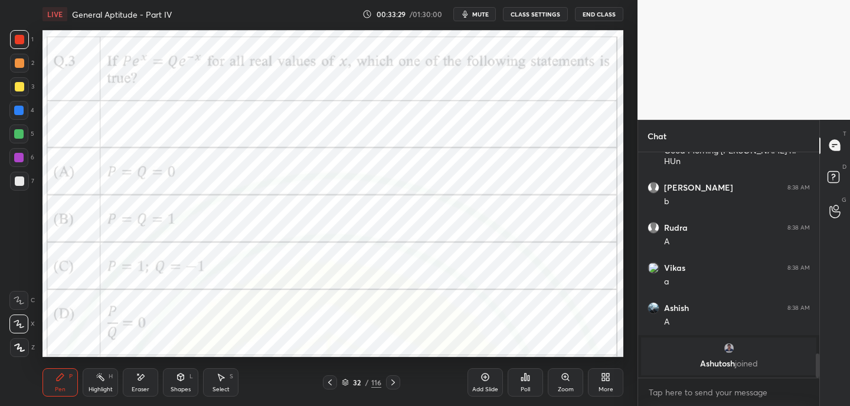
click at [392, 378] on icon at bounding box center [392, 382] width 9 height 9
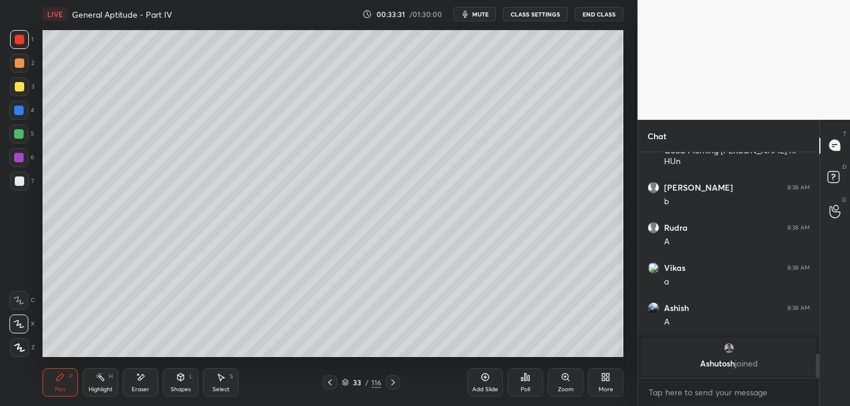
click at [323, 379] on div at bounding box center [330, 382] width 14 height 14
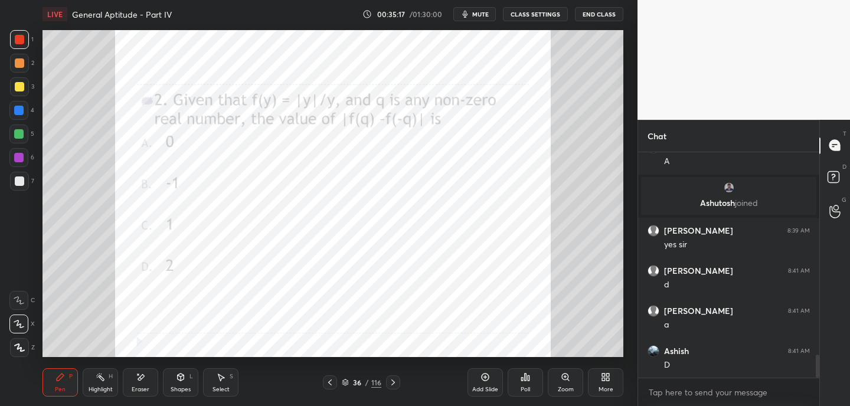
scroll to position [2001, 0]
click at [18, 114] on div at bounding box center [18, 110] width 9 height 9
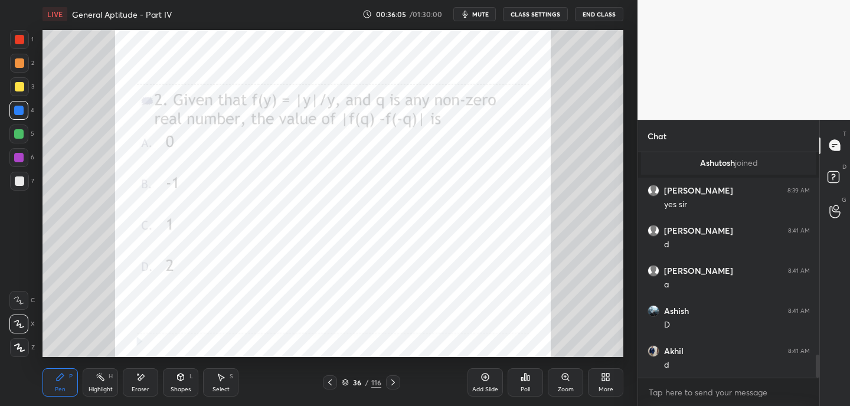
drag, startPoint x: 152, startPoint y: 389, endPoint x: 154, endPoint y: 365, distance: 23.7
click at [152, 388] on div "Eraser" at bounding box center [140, 382] width 35 height 28
click at [62, 378] on icon at bounding box center [59, 376] width 9 height 9
click at [22, 41] on div at bounding box center [19, 39] width 9 height 9
click at [529, 385] on div "Poll" at bounding box center [524, 382] width 35 height 28
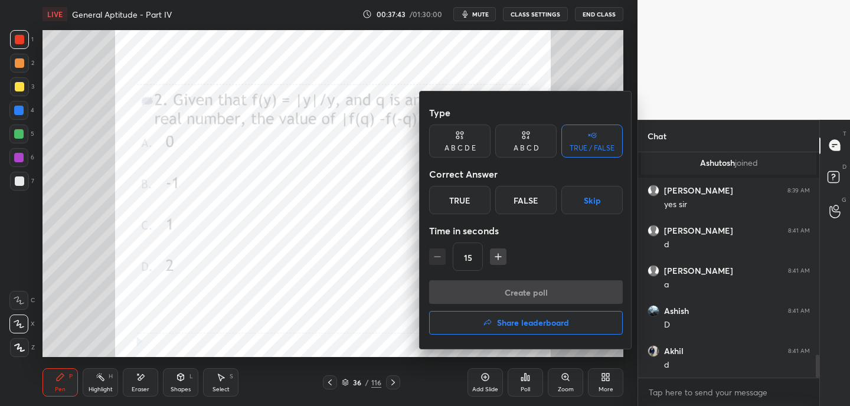
drag, startPoint x: 462, startPoint y: 208, endPoint x: 466, endPoint y: 217, distance: 9.8
click at [462, 208] on div "True" at bounding box center [459, 200] width 61 height 28
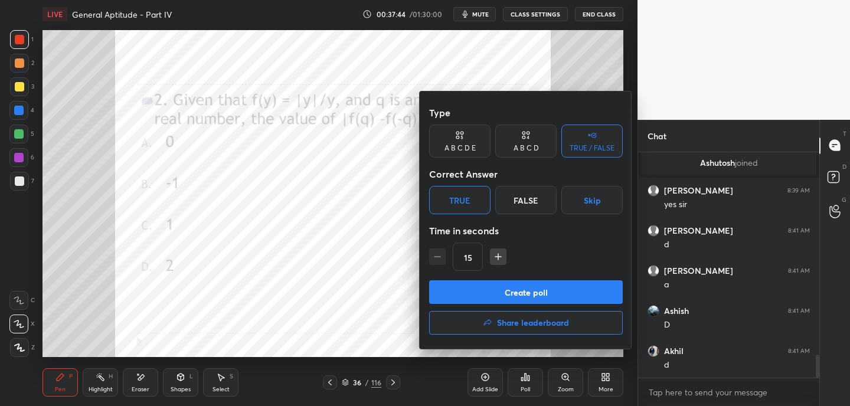
drag, startPoint x: 490, startPoint y: 300, endPoint x: 487, endPoint y: 295, distance: 6.1
click at [490, 300] on button "Create poll" at bounding box center [526, 292] width 194 height 24
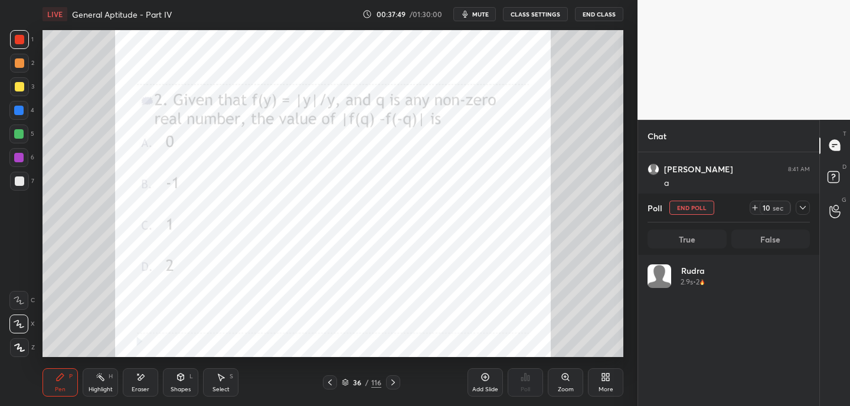
scroll to position [2143, 0]
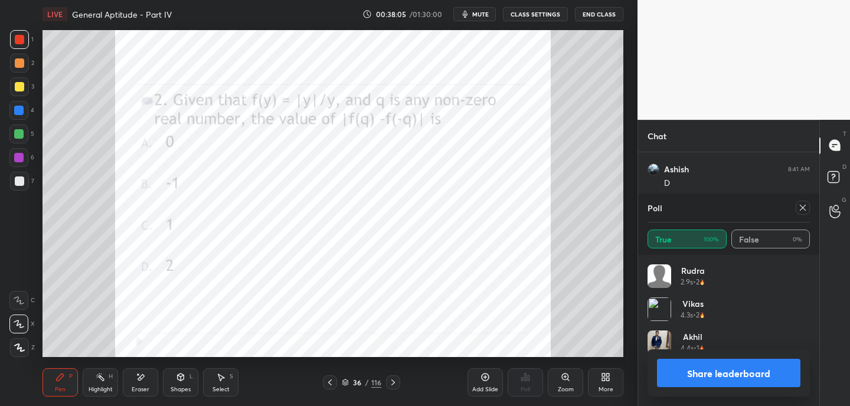
click at [805, 208] on icon at bounding box center [802, 207] width 9 height 9
type textarea "x"
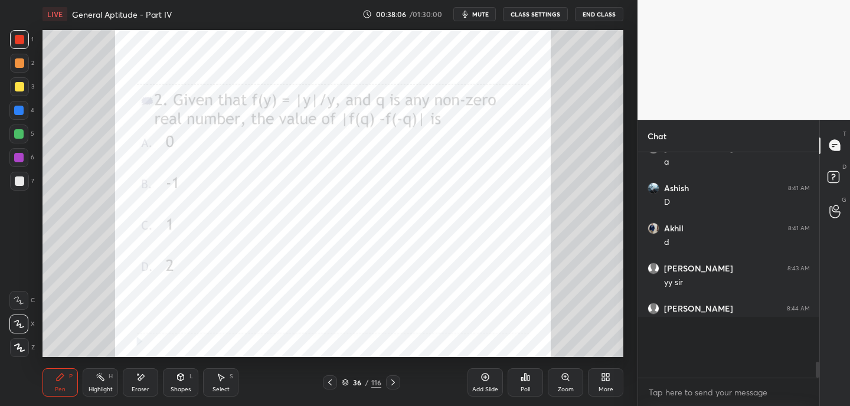
scroll to position [216, 178]
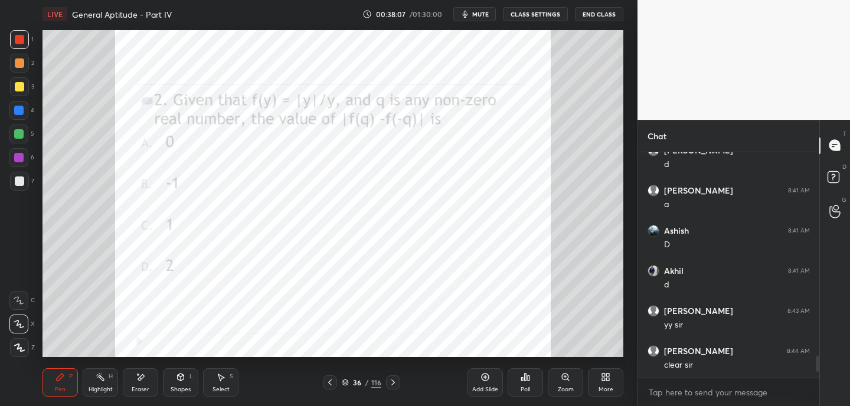
click at [392, 382] on icon at bounding box center [392, 382] width 9 height 9
click at [395, 381] on icon at bounding box center [392, 382] width 9 height 9
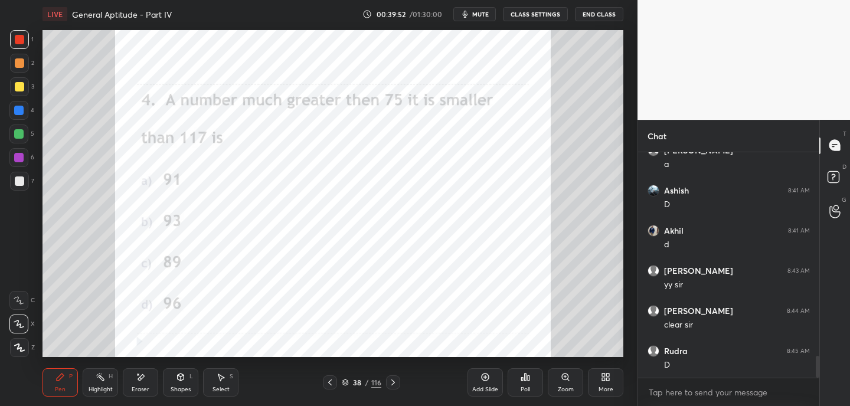
click at [145, 379] on div "Eraser" at bounding box center [140, 382] width 35 height 28
click at [67, 374] on div "Pen P" at bounding box center [59, 382] width 35 height 28
click at [393, 381] on icon at bounding box center [392, 382] width 9 height 9
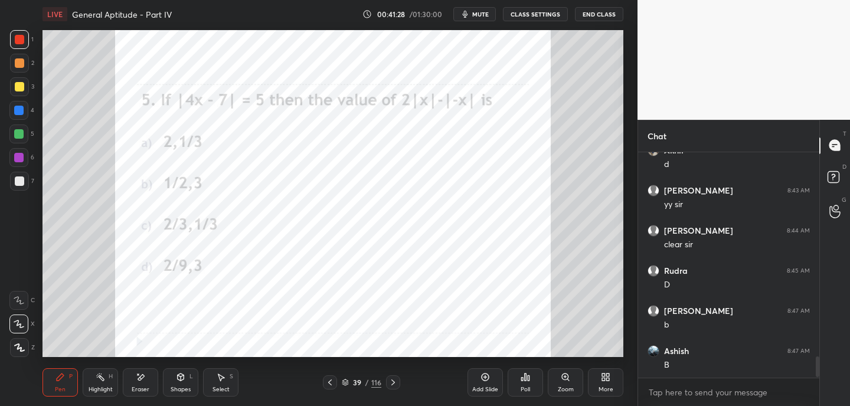
scroll to position [2242, 0]
click at [26, 108] on div at bounding box center [18, 110] width 19 height 19
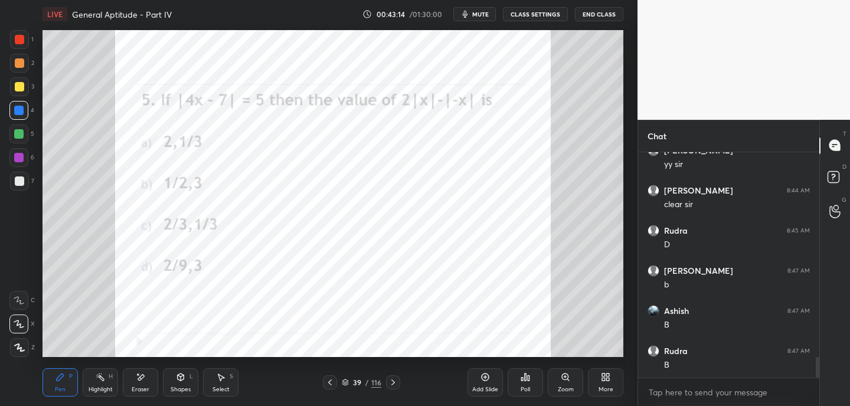
click at [396, 385] on icon at bounding box center [392, 382] width 9 height 9
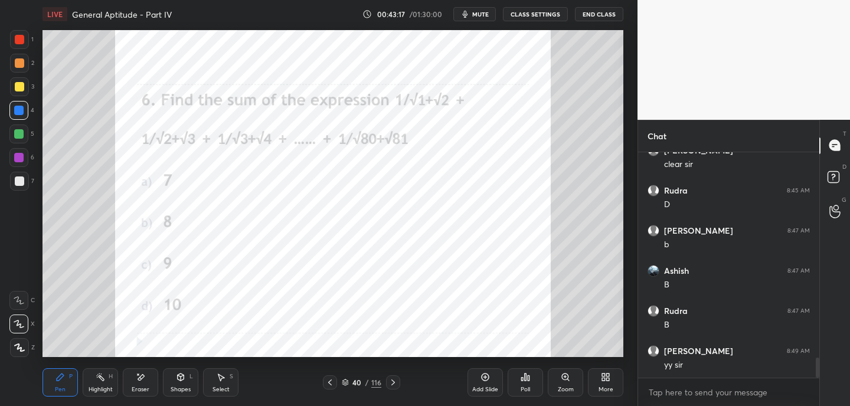
scroll to position [2322, 0]
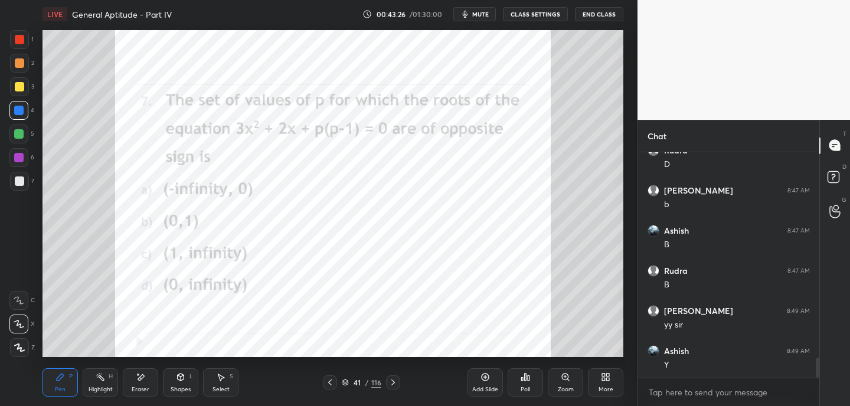
drag, startPoint x: 21, startPoint y: 38, endPoint x: 34, endPoint y: 44, distance: 13.7
click at [22, 38] on div at bounding box center [19, 39] width 9 height 9
click at [476, 19] on button "mute" at bounding box center [474, 14] width 42 height 14
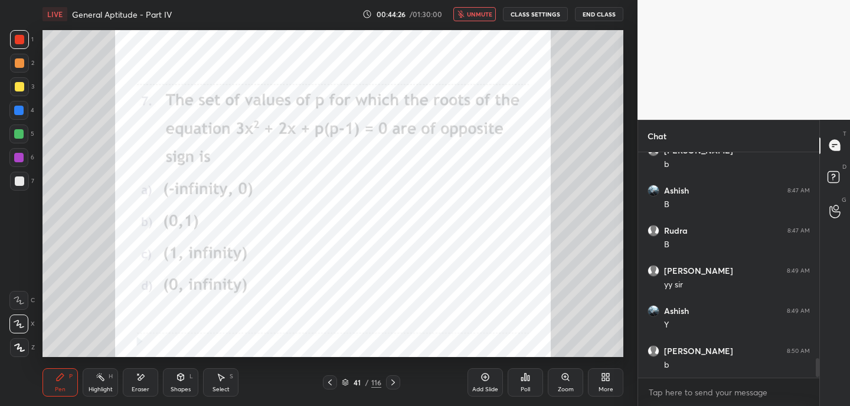
scroll to position [2413, 0]
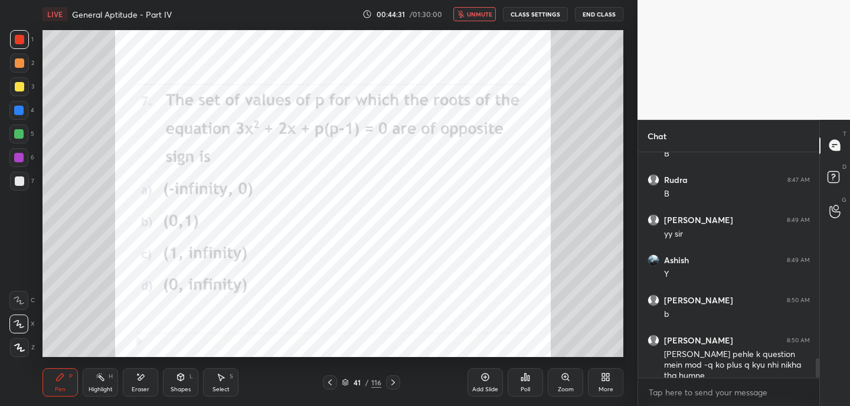
click at [486, 14] on span "unmute" at bounding box center [479, 14] width 25 height 8
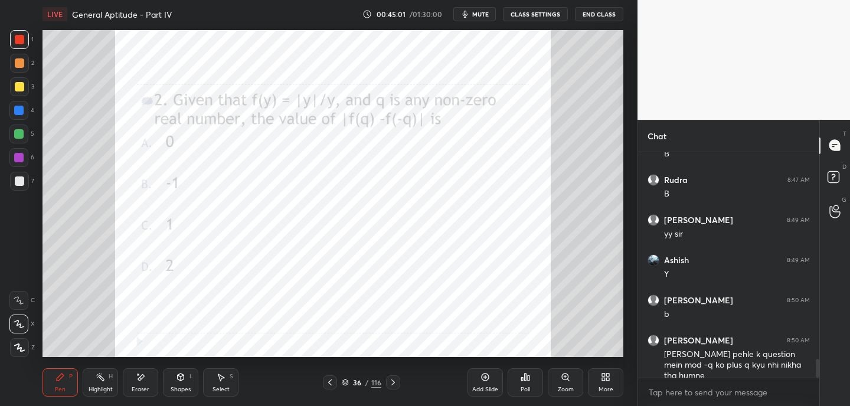
scroll to position [2456, 0]
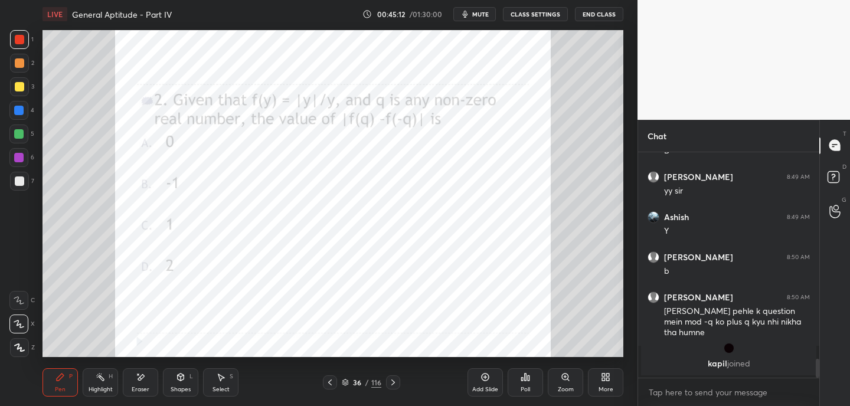
drag, startPoint x: 100, startPoint y: 381, endPoint x: 106, endPoint y: 357, distance: 24.8
click at [99, 382] on div "Highlight H" at bounding box center [100, 382] width 35 height 28
click at [833, 210] on icon at bounding box center [834, 206] width 11 height 14
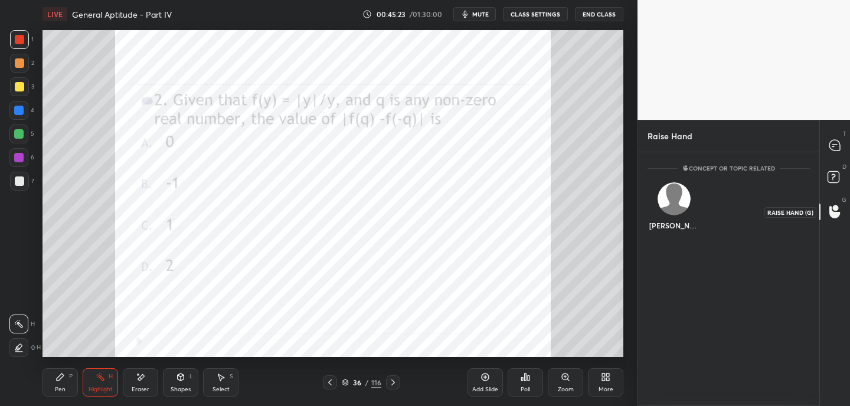
scroll to position [4, 4]
click at [676, 234] on button "INVITE" at bounding box center [674, 233] width 43 height 15
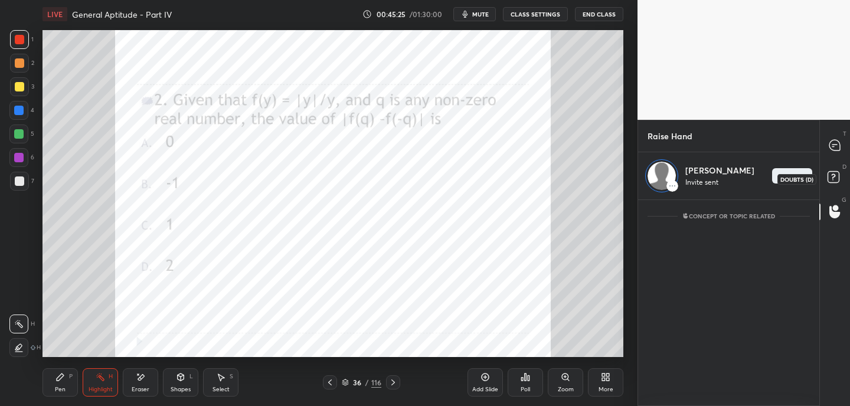
click at [835, 171] on rect at bounding box center [832, 176] width 11 height 11
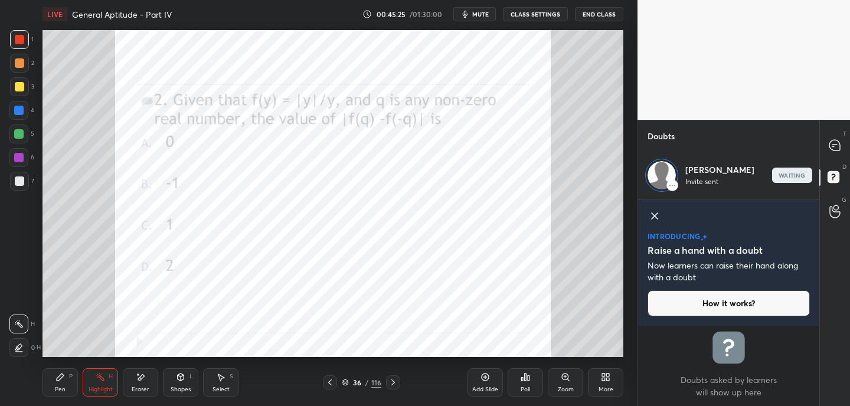
scroll to position [76, 178]
click at [840, 142] on icon at bounding box center [834, 145] width 12 height 12
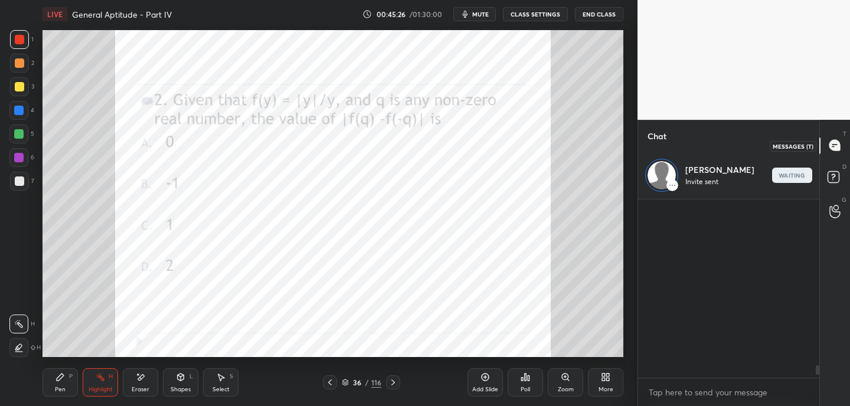
scroll to position [175, 178]
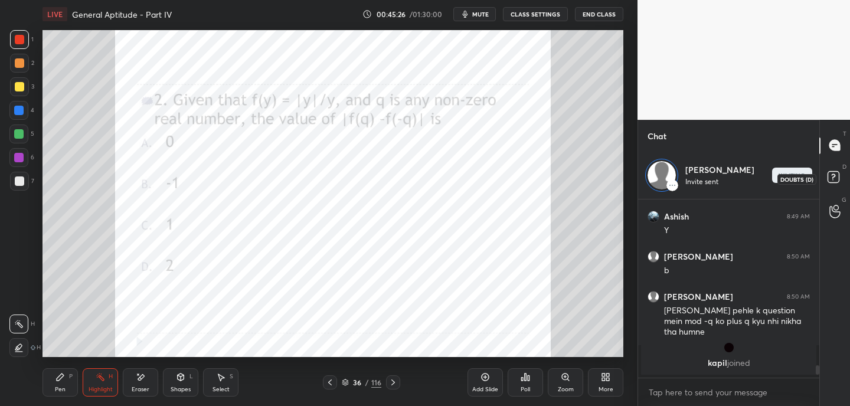
click at [839, 179] on icon at bounding box center [834, 178] width 21 height 21
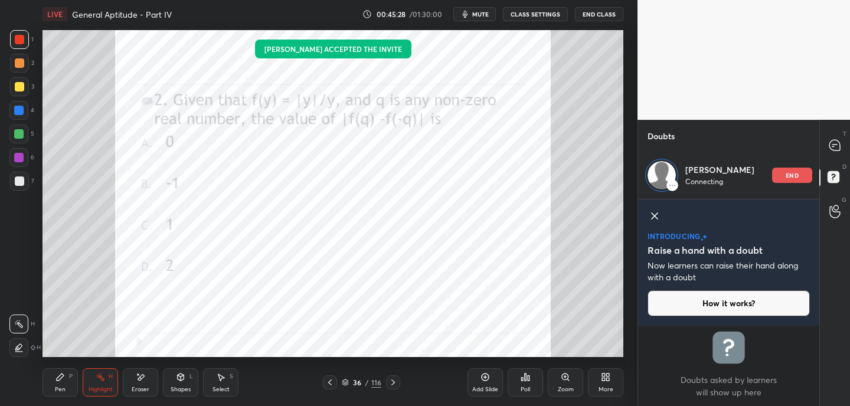
click at [657, 216] on icon at bounding box center [654, 216] width 14 height 14
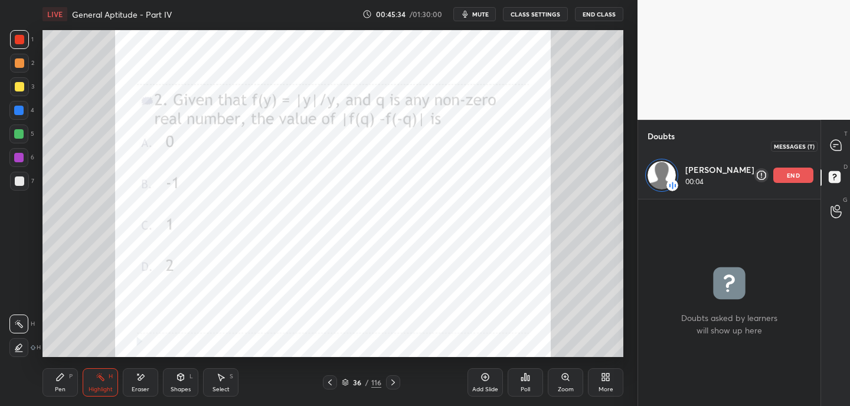
click at [838, 143] on icon at bounding box center [835, 145] width 11 height 11
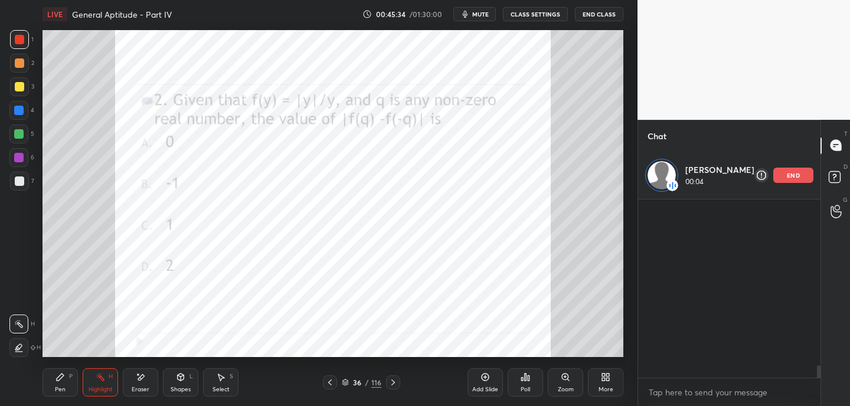
scroll to position [175, 178]
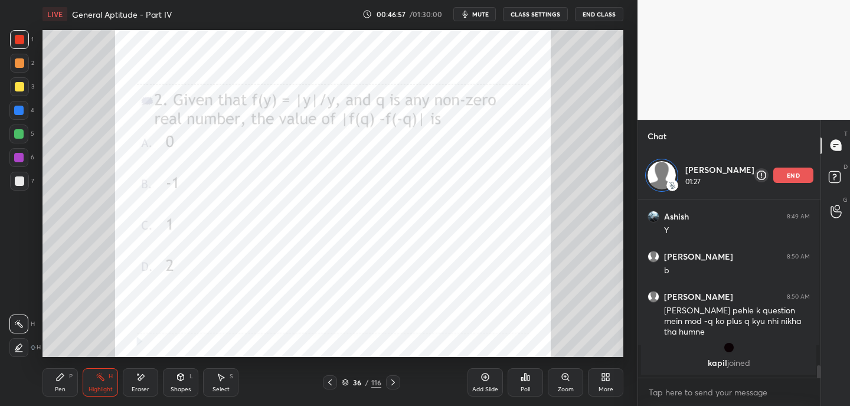
click at [792, 175] on p "end" at bounding box center [793, 175] width 13 height 6
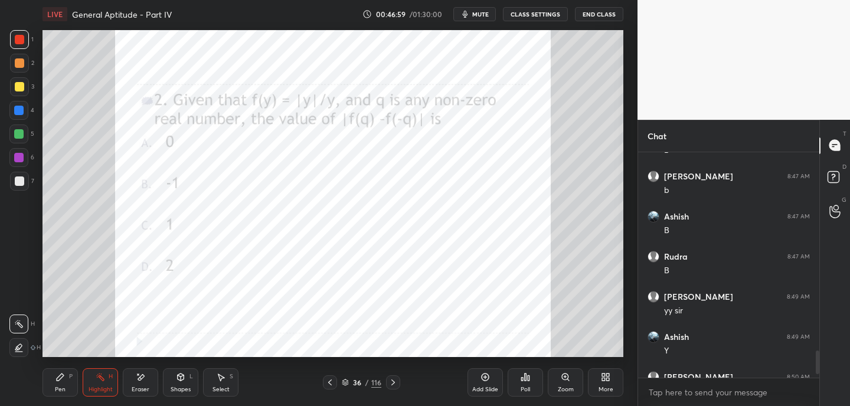
click at [393, 384] on icon at bounding box center [392, 382] width 9 height 9
click at [73, 390] on div "Pen P" at bounding box center [59, 382] width 35 height 28
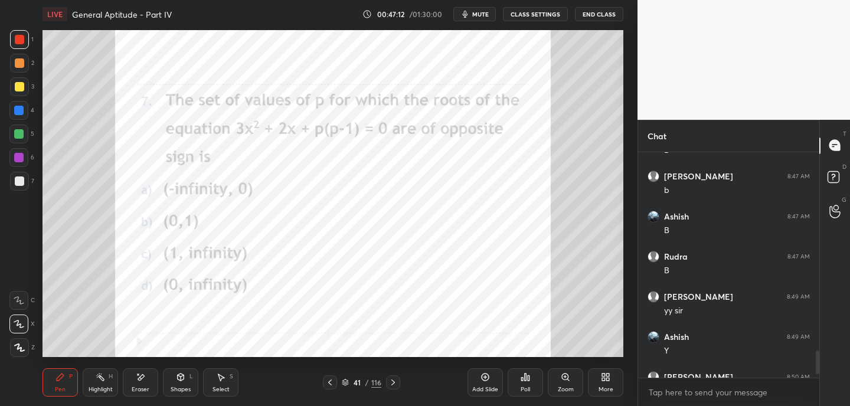
drag, startPoint x: 817, startPoint y: 355, endPoint x: 815, endPoint y: 388, distance: 33.1
click at [816, 378] on div "Vikas 8:38 AM a Ashish 8:38 AM A [PERSON_NAME] joined [PERSON_NAME] 8:39 AM yes…" at bounding box center [728, 279] width 181 height 254
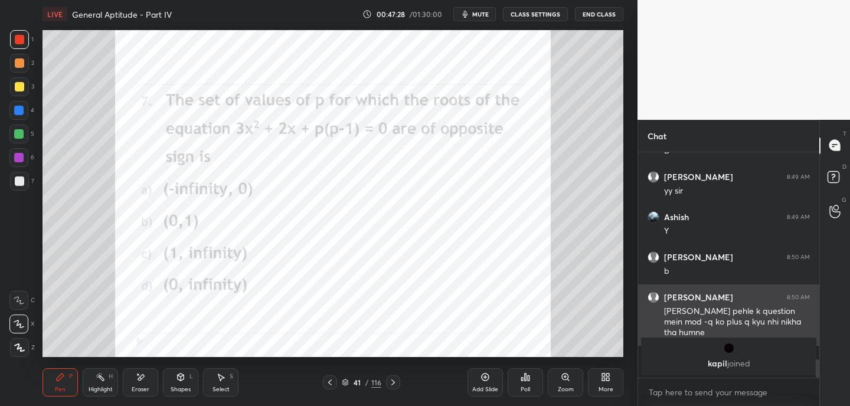
scroll to position [2531, 0]
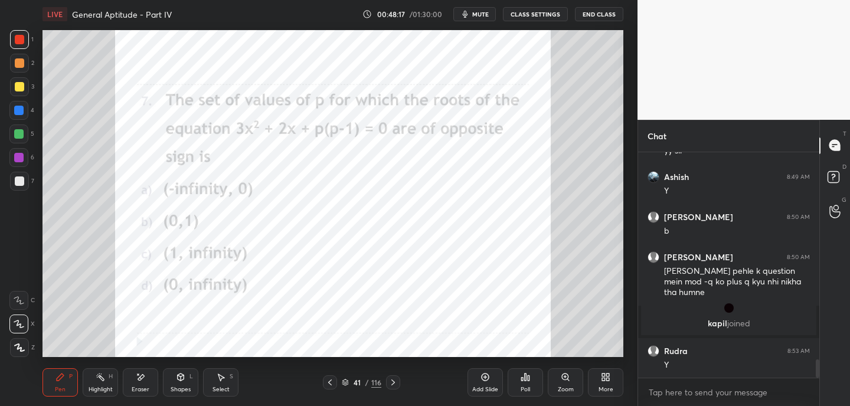
click at [490, 381] on div "Add Slide" at bounding box center [484, 382] width 35 height 28
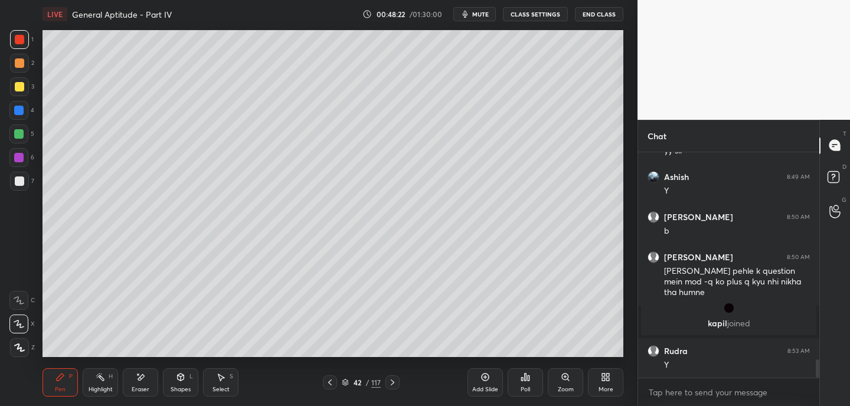
click at [326, 381] on icon at bounding box center [329, 382] width 9 height 9
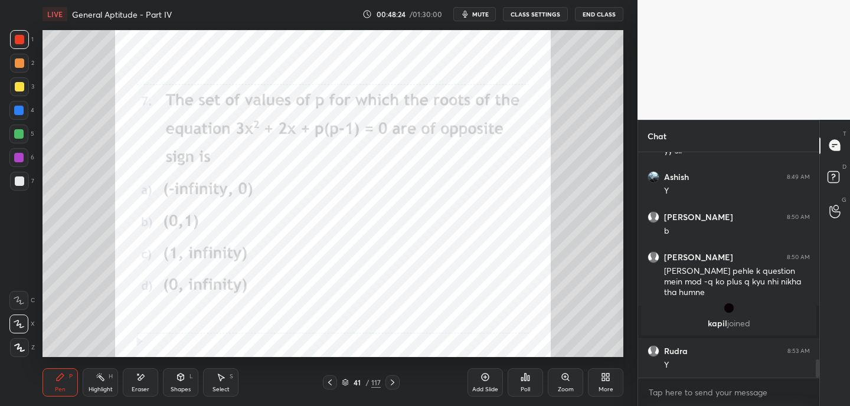
click at [395, 383] on icon at bounding box center [392, 382] width 9 height 9
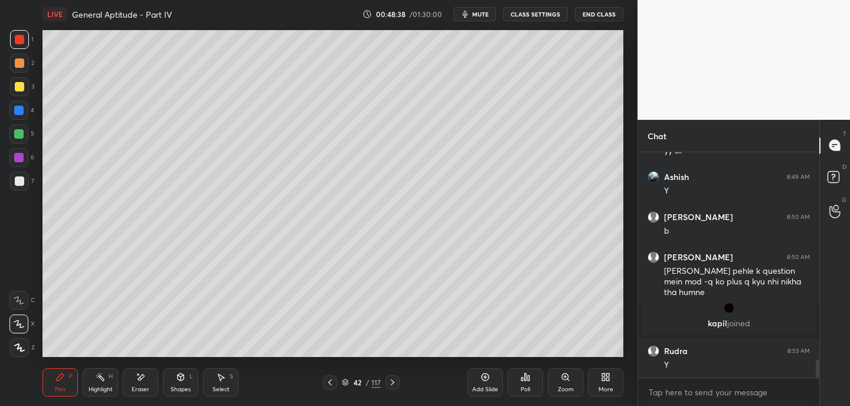
click at [21, 90] on div at bounding box center [19, 86] width 9 height 9
click at [21, 297] on icon at bounding box center [19, 300] width 11 height 8
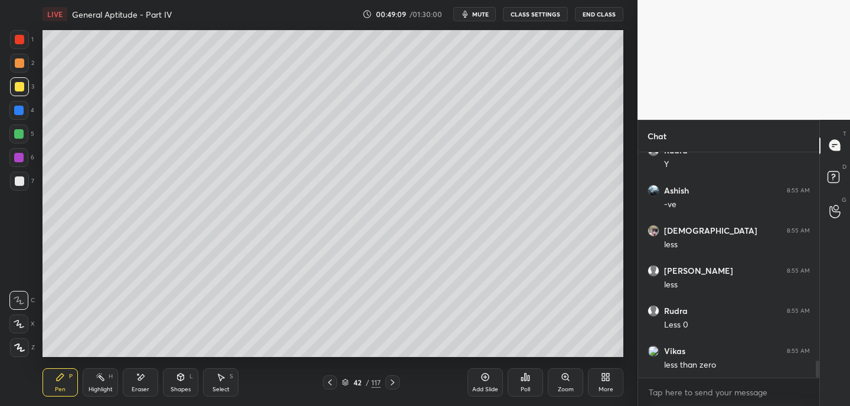
scroll to position [2772, 0]
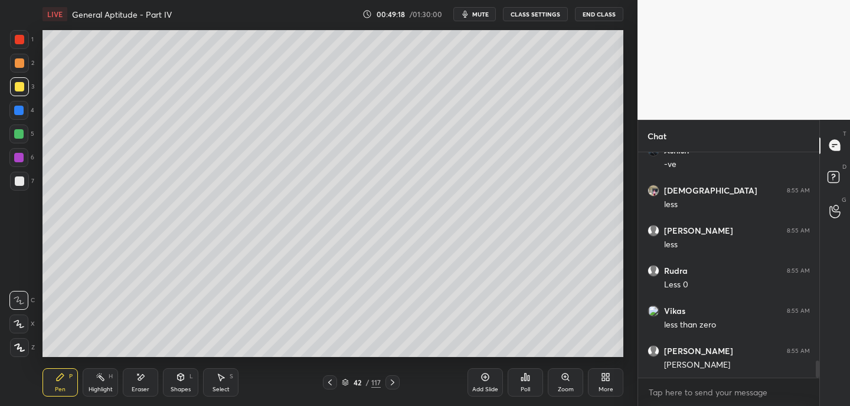
drag, startPoint x: 142, startPoint y: 376, endPoint x: 149, endPoint y: 374, distance: 8.0
click at [146, 376] on div "Eraser" at bounding box center [140, 382] width 35 height 28
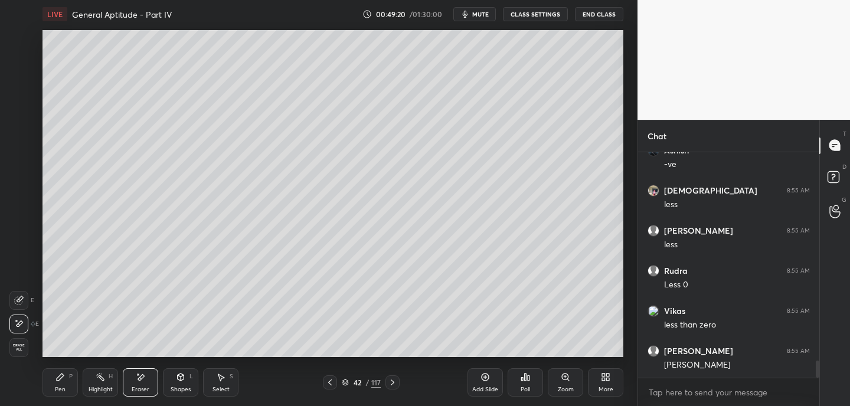
click at [64, 383] on div "Pen P" at bounding box center [59, 382] width 35 height 28
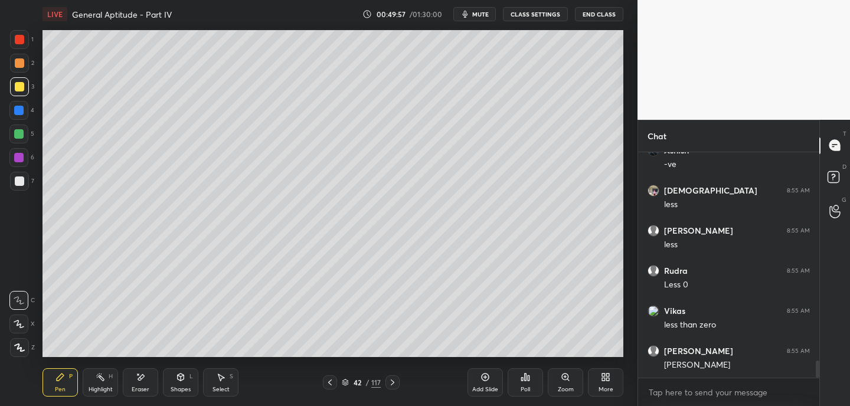
click at [158, 380] on div "Eraser" at bounding box center [140, 382] width 35 height 28
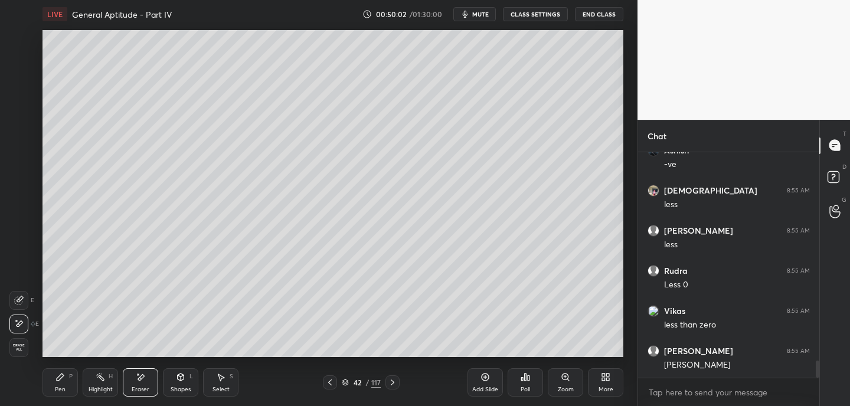
click at [65, 379] on div "Pen P" at bounding box center [59, 382] width 35 height 28
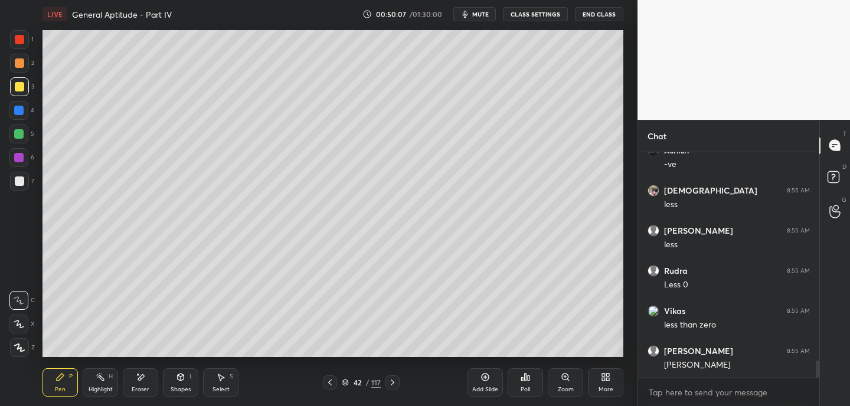
drag, startPoint x: 142, startPoint y: 384, endPoint x: 150, endPoint y: 369, distance: 17.2
click at [143, 384] on div "Eraser" at bounding box center [140, 382] width 35 height 28
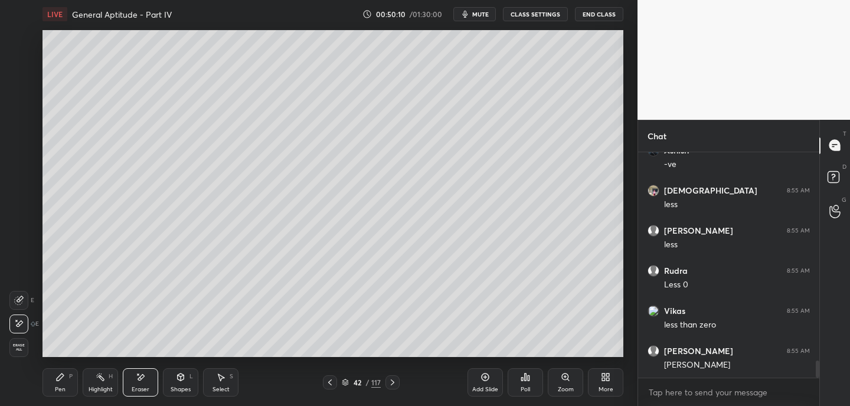
click at [69, 377] on div "P" at bounding box center [71, 377] width 4 height 6
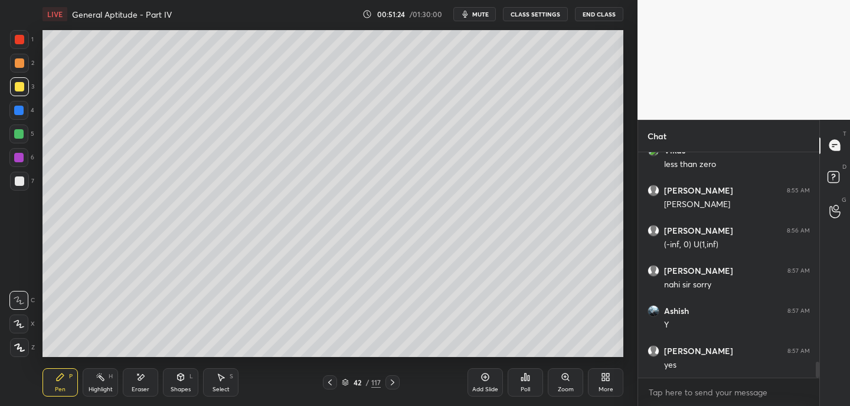
scroll to position [2973, 0]
click at [482, 15] on span "mute" at bounding box center [480, 14] width 17 height 8
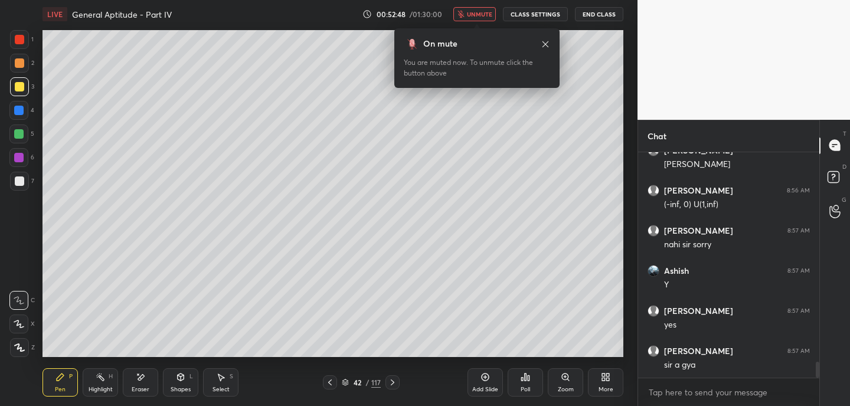
click at [486, 12] on span "unmute" at bounding box center [479, 14] width 25 height 8
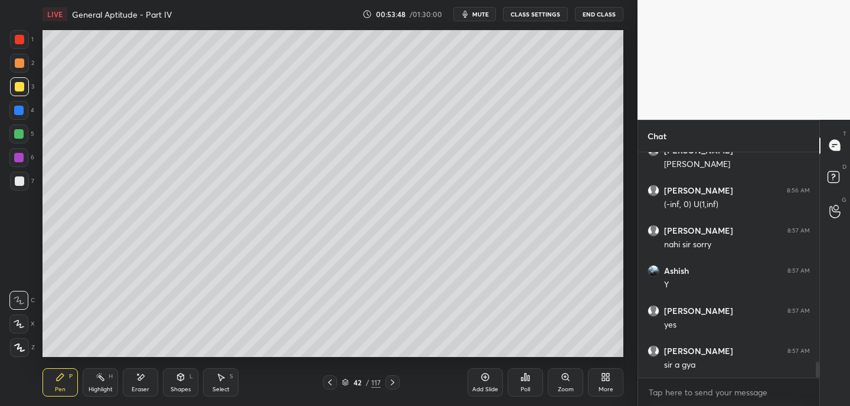
click at [395, 381] on icon at bounding box center [392, 382] width 9 height 9
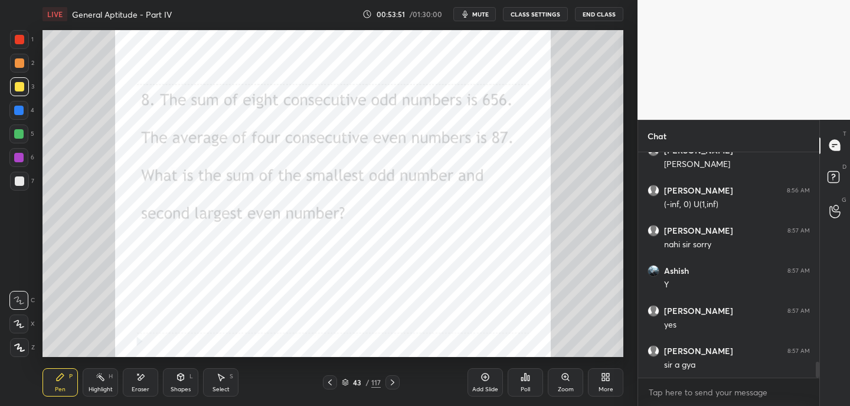
drag, startPoint x: 17, startPoint y: 40, endPoint x: 25, endPoint y: 44, distance: 9.5
click at [17, 41] on div at bounding box center [19, 39] width 9 height 9
drag, startPoint x: 482, startPoint y: 15, endPoint x: 476, endPoint y: 12, distance: 6.9
click at [482, 15] on span "mute" at bounding box center [480, 14] width 17 height 8
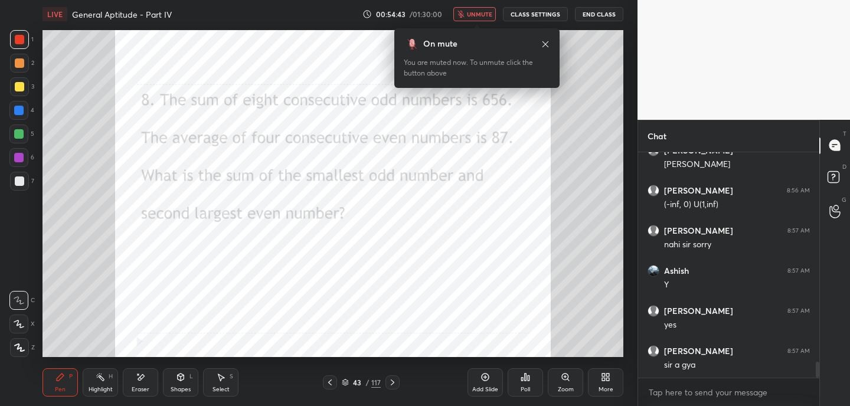
click at [474, 10] on span "unmute" at bounding box center [479, 14] width 25 height 8
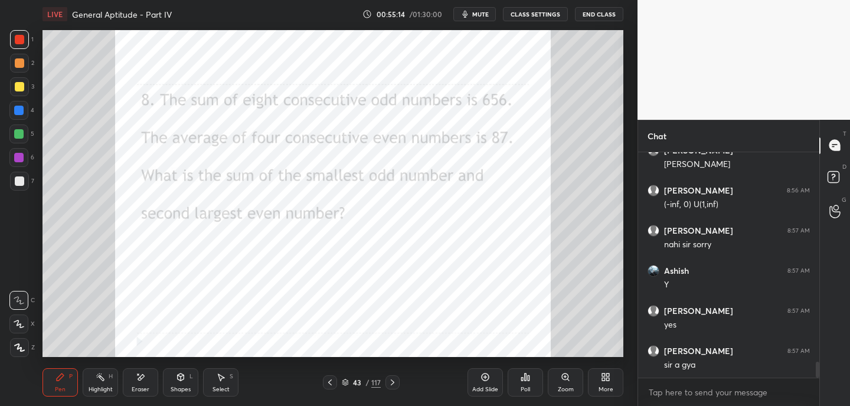
click at [477, 18] on span "mute" at bounding box center [480, 14] width 17 height 8
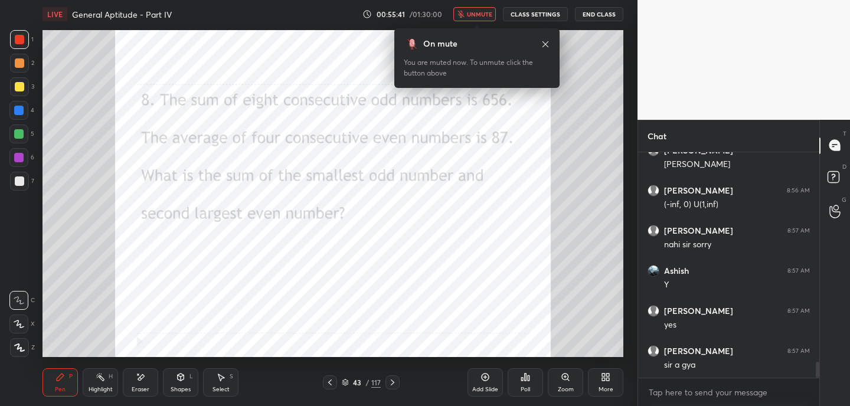
click at [545, 44] on icon at bounding box center [545, 44] width 6 height 6
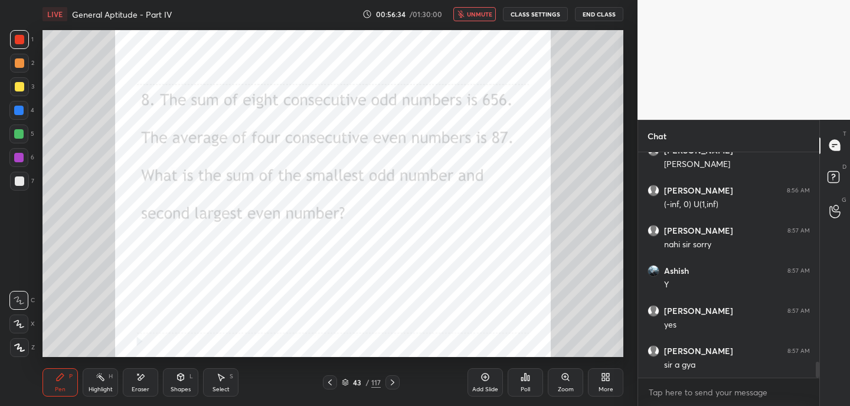
click at [469, 15] on span "unmute" at bounding box center [479, 14] width 25 height 8
click at [21, 162] on div at bounding box center [18, 157] width 19 height 19
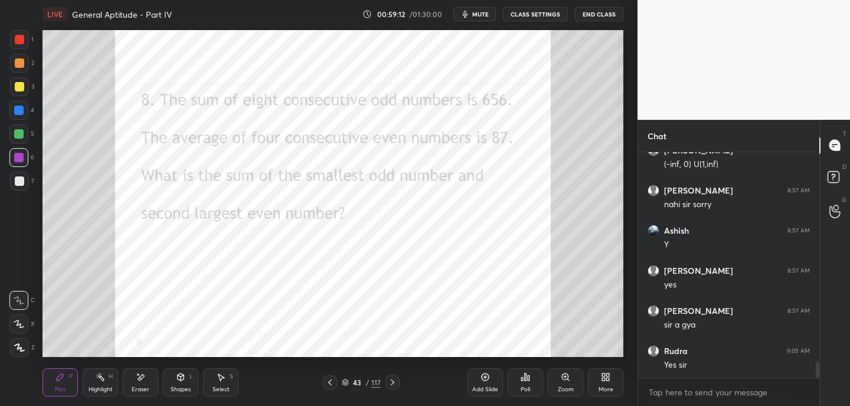
click at [393, 382] on icon at bounding box center [393, 382] width 4 height 6
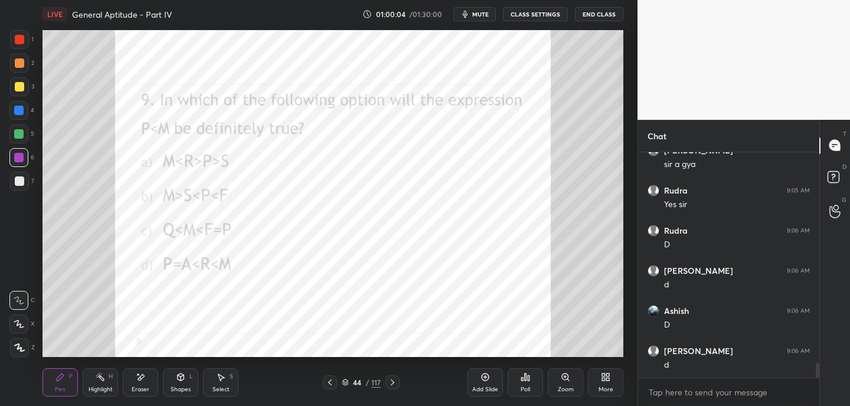
scroll to position [3213, 0]
click at [391, 382] on icon at bounding box center [392, 382] width 9 height 9
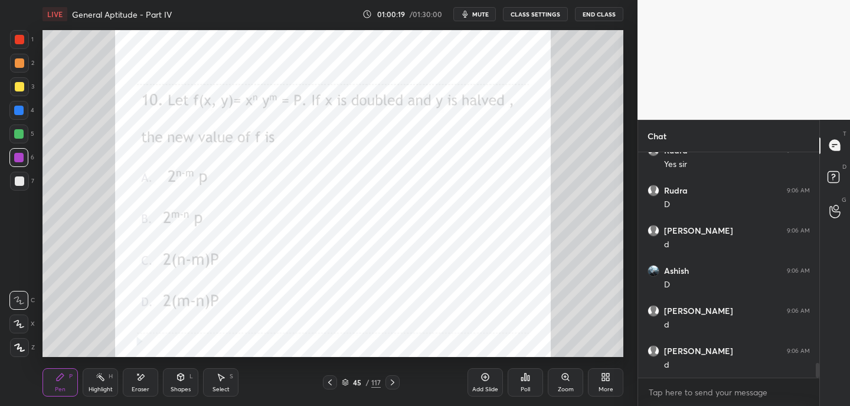
click at [394, 383] on icon at bounding box center [392, 382] width 9 height 9
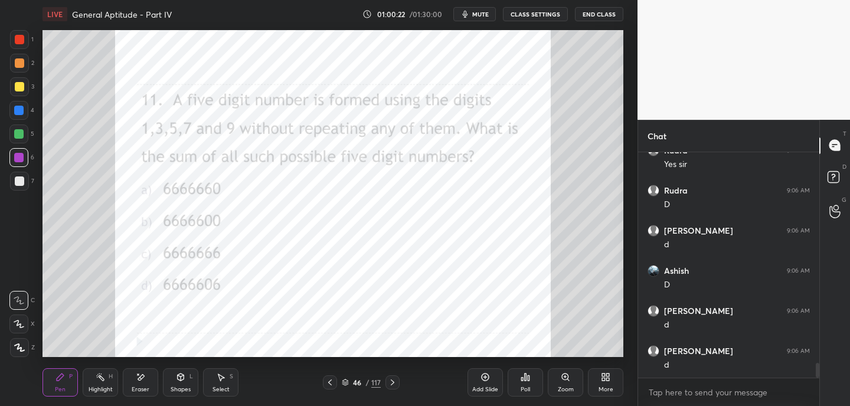
click at [24, 41] on div at bounding box center [19, 39] width 9 height 9
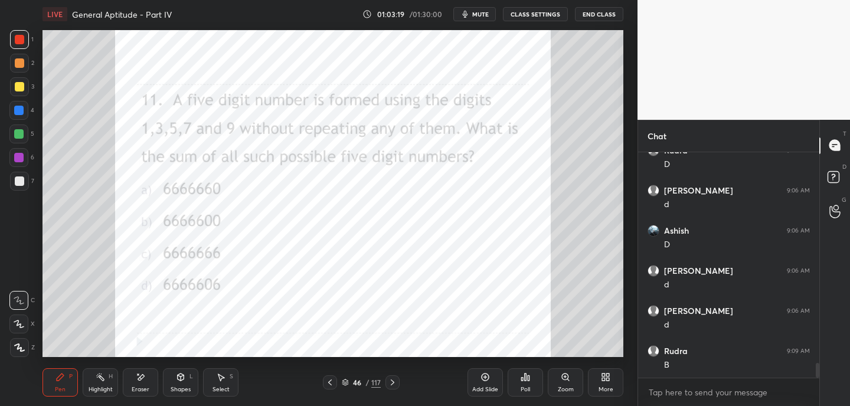
click at [16, 327] on icon at bounding box center [19, 324] width 11 height 8
drag, startPoint x: 146, startPoint y: 382, endPoint x: 180, endPoint y: 365, distance: 38.5
click at [146, 382] on div "Eraser" at bounding box center [140, 382] width 35 height 28
click at [51, 384] on div "Pen P" at bounding box center [59, 382] width 35 height 28
click at [527, 349] on div "LIVE General Aptitude - Part IV 01:03:54 / 01:30:00 mute CLASS SETTINGS End Cla…" at bounding box center [333, 203] width 590 height 406
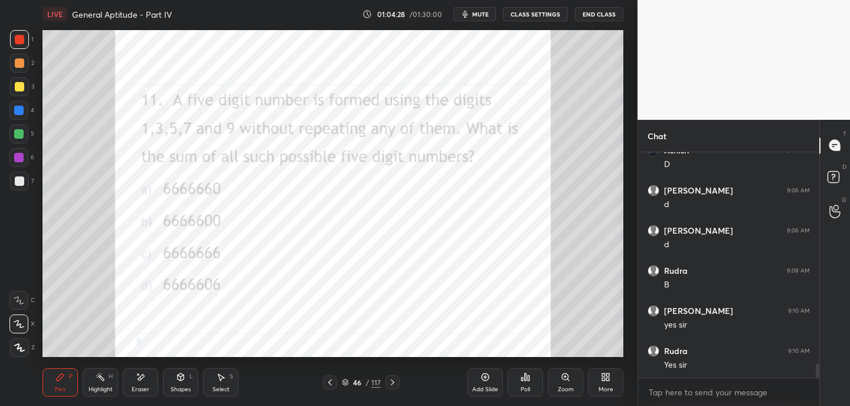
scroll to position [3374, 0]
click at [394, 386] on icon at bounding box center [392, 382] width 9 height 9
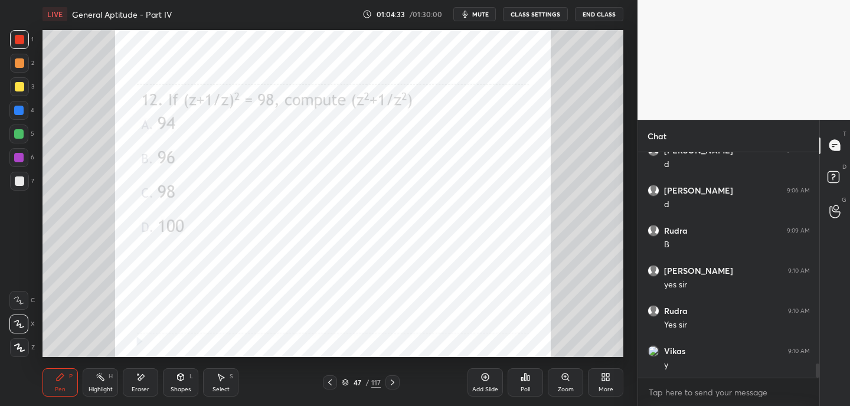
click at [394, 385] on icon at bounding box center [392, 382] width 9 height 9
click at [395, 384] on icon at bounding box center [392, 382] width 9 height 9
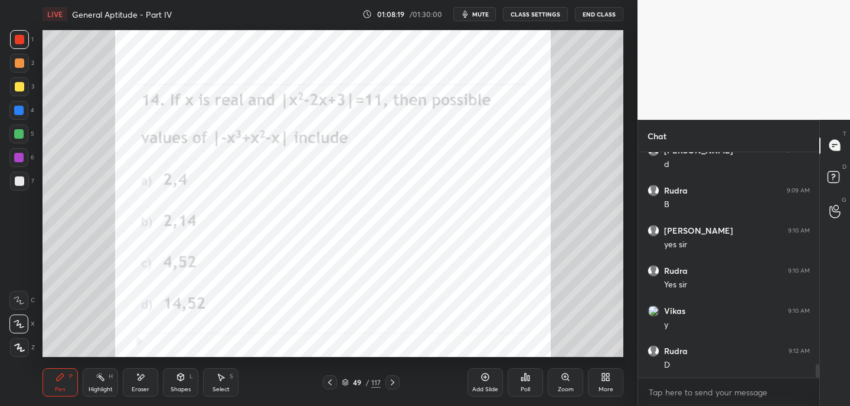
scroll to position [3454, 0]
click at [16, 108] on div at bounding box center [18, 110] width 9 height 9
click at [22, 133] on div at bounding box center [18, 133] width 9 height 9
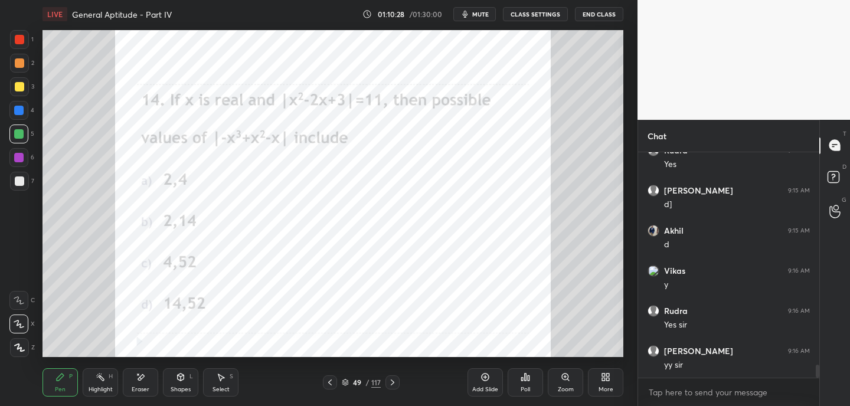
click at [394, 384] on icon at bounding box center [392, 382] width 9 height 9
drag, startPoint x: 22, startPoint y: 44, endPoint x: 31, endPoint y: 48, distance: 10.0
click at [22, 45] on div at bounding box center [19, 39] width 19 height 19
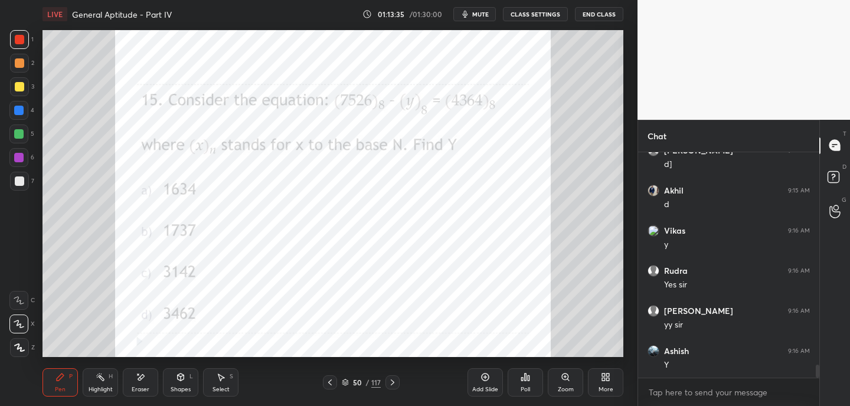
scroll to position [3735, 0]
drag, startPoint x: 139, startPoint y: 388, endPoint x: 161, endPoint y: 366, distance: 30.9
click at [139, 388] on div "Eraser" at bounding box center [141, 389] width 18 height 6
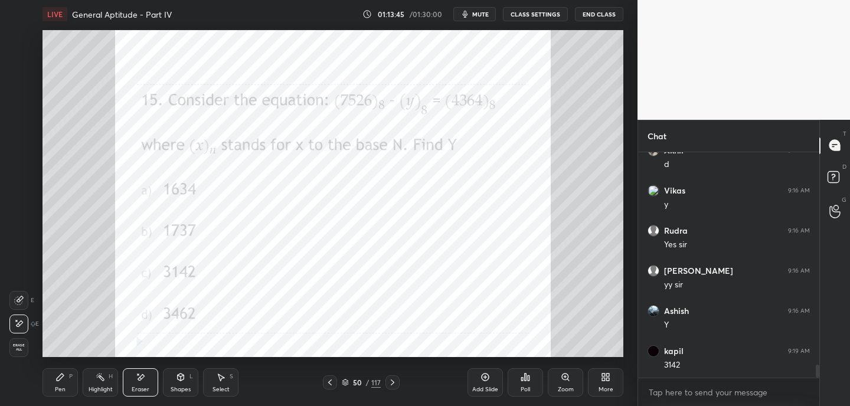
click at [60, 380] on icon at bounding box center [59, 376] width 9 height 9
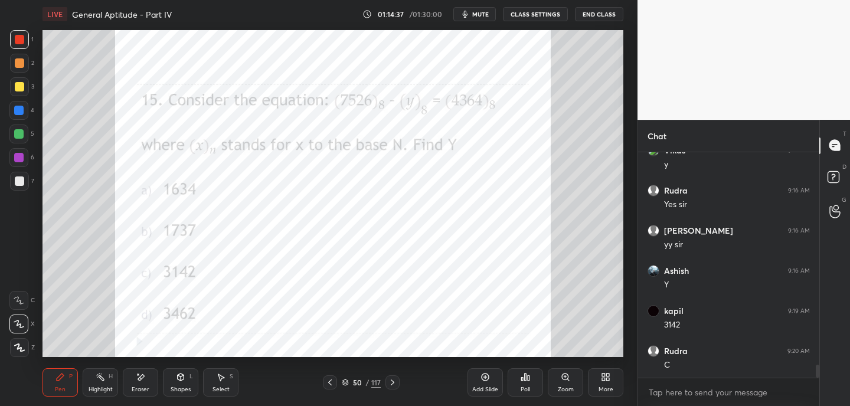
click at [395, 380] on icon at bounding box center [392, 382] width 9 height 9
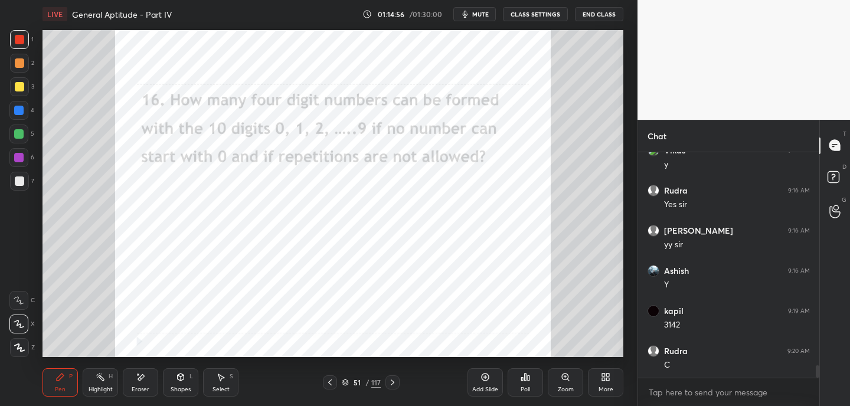
scroll to position [3815, 0]
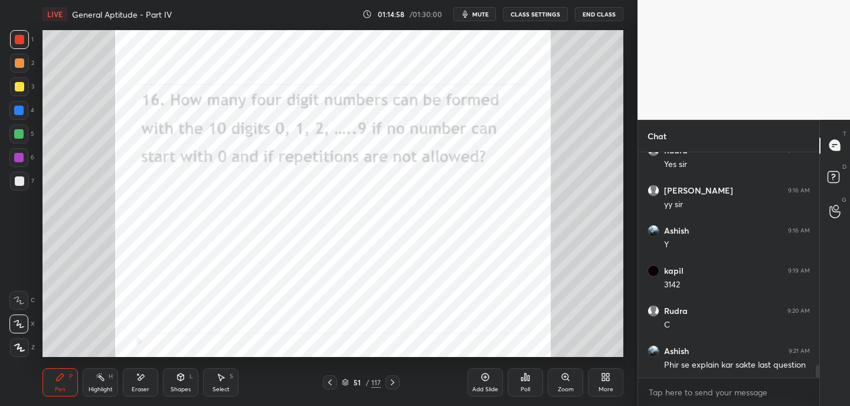
drag, startPoint x: 330, startPoint y: 380, endPoint x: 348, endPoint y: 360, distance: 26.8
click at [331, 378] on icon at bounding box center [329, 382] width 9 height 9
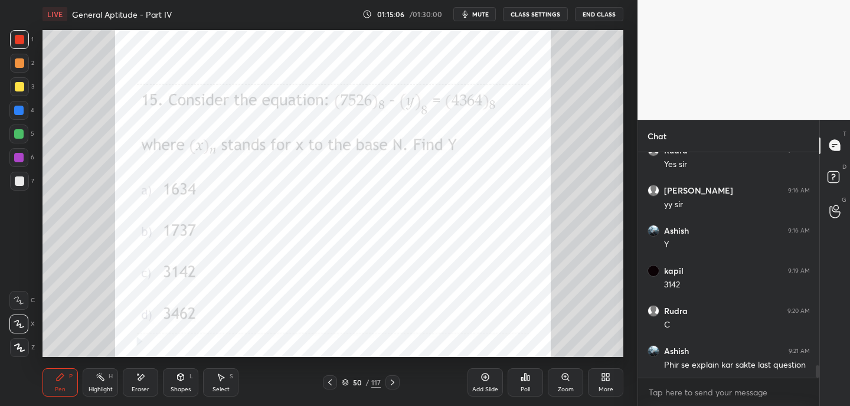
click at [21, 158] on div at bounding box center [18, 157] width 9 height 9
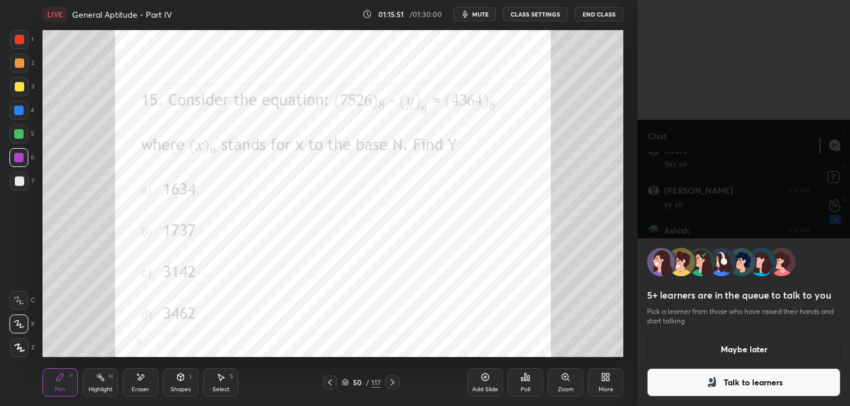
click at [700, 384] on button "Talk to learners" at bounding box center [744, 382] width 194 height 28
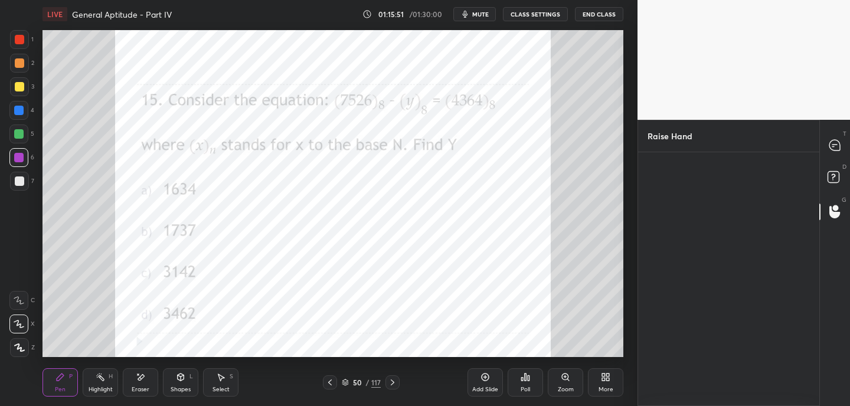
scroll to position [4, 4]
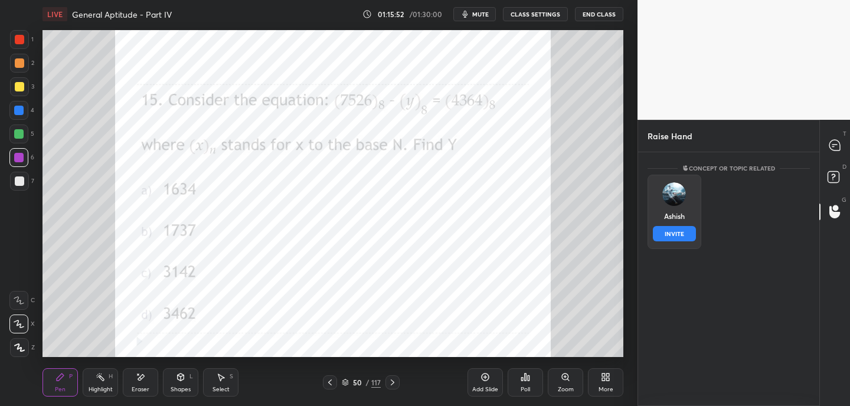
drag, startPoint x: 680, startPoint y: 202, endPoint x: 680, endPoint y: 215, distance: 13.0
click at [680, 203] on img "grid" at bounding box center [674, 194] width 24 height 24
click at [680, 235] on button "INVITE" at bounding box center [674, 233] width 43 height 15
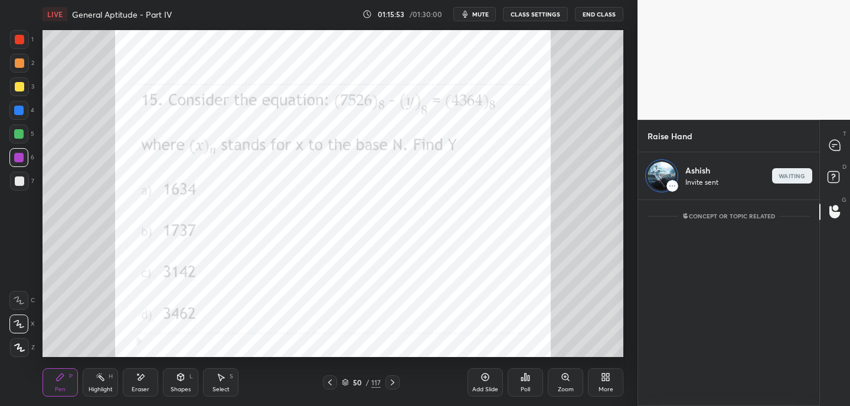
scroll to position [202, 178]
click at [830, 176] on rect at bounding box center [832, 176] width 11 height 11
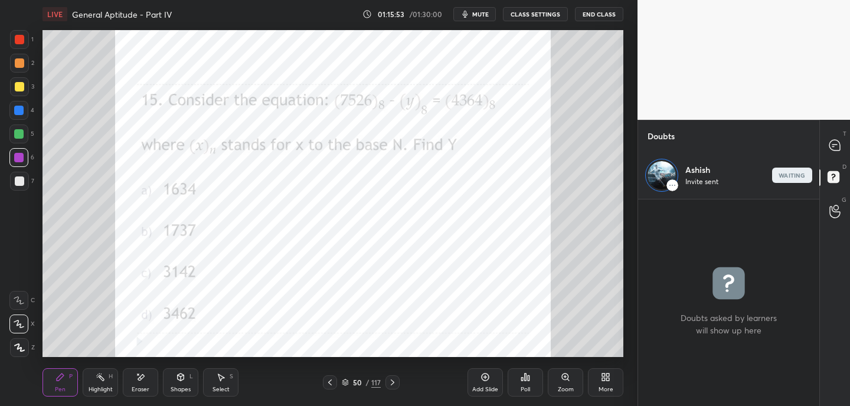
scroll to position [4, 4]
click at [838, 140] on icon at bounding box center [834, 145] width 12 height 12
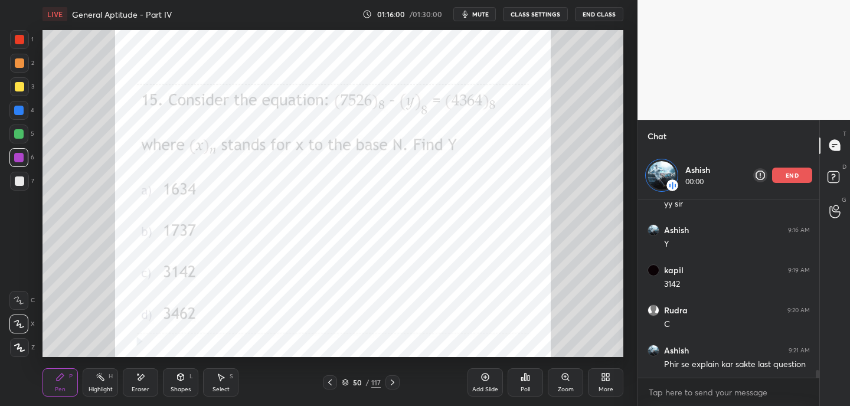
scroll to position [3914, 0]
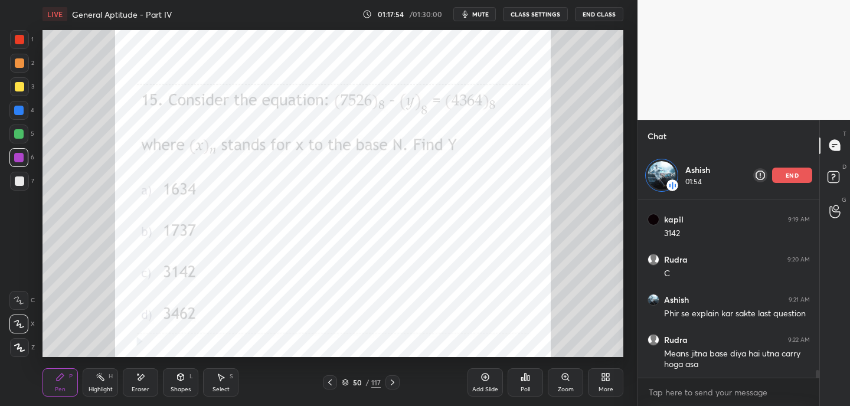
click at [791, 175] on p "end" at bounding box center [791, 175] width 13 height 6
click at [394, 382] on icon at bounding box center [392, 382] width 9 height 9
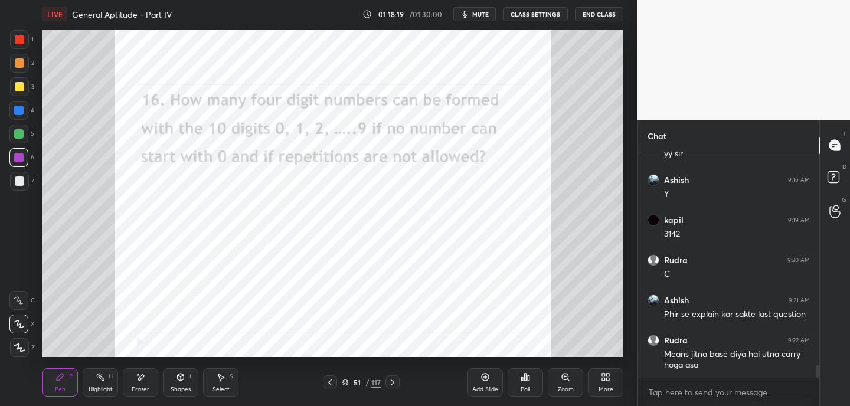
click at [22, 40] on div at bounding box center [19, 39] width 9 height 9
click at [140, 383] on div "Eraser" at bounding box center [140, 382] width 35 height 28
click at [70, 385] on div "Pen P" at bounding box center [59, 382] width 35 height 28
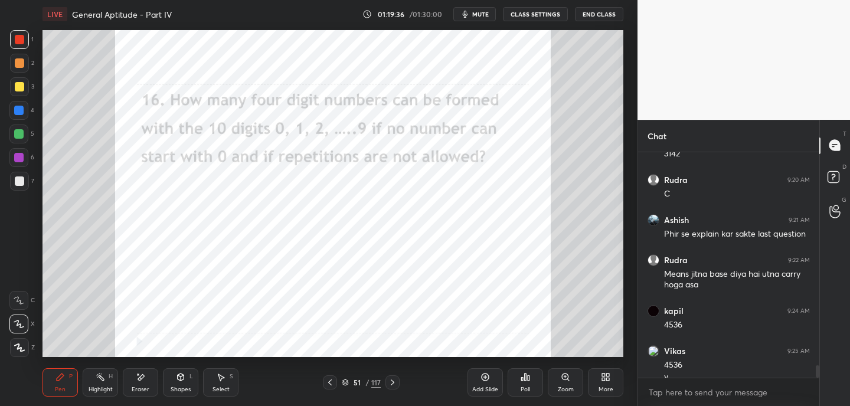
scroll to position [3958, 0]
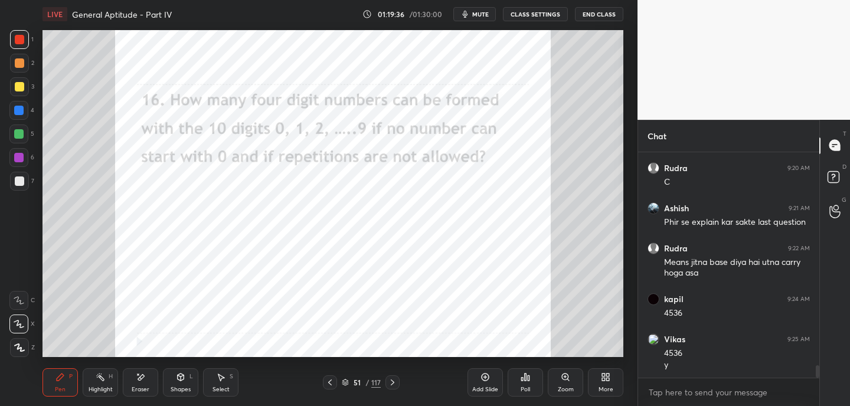
click at [396, 383] on icon at bounding box center [392, 382] width 9 height 9
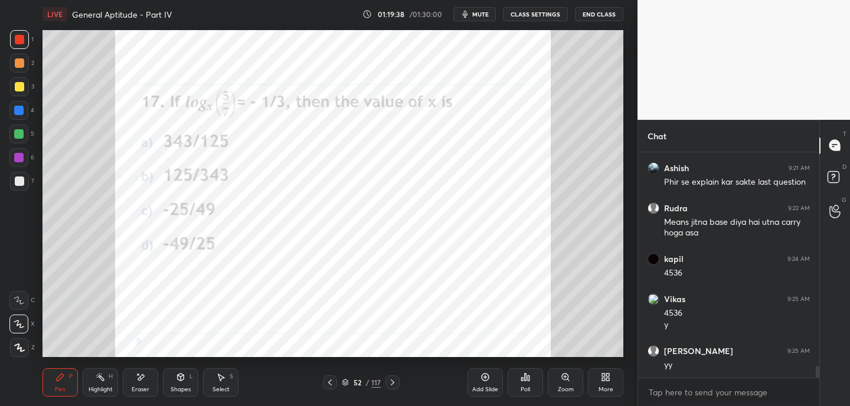
scroll to position [4038, 0]
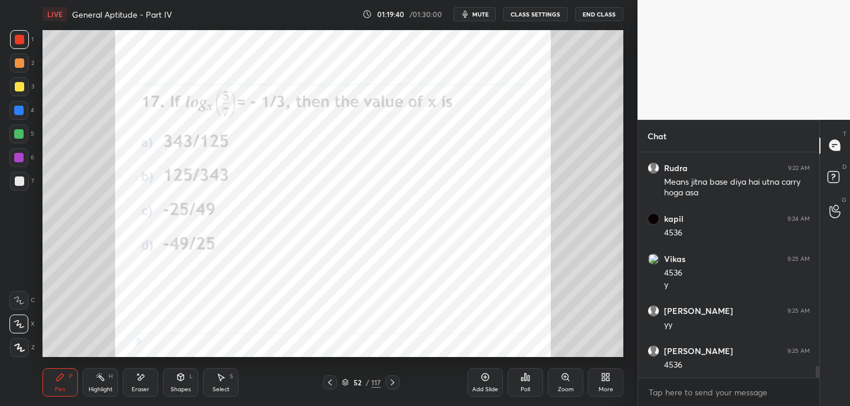
click at [395, 379] on icon at bounding box center [392, 382] width 9 height 9
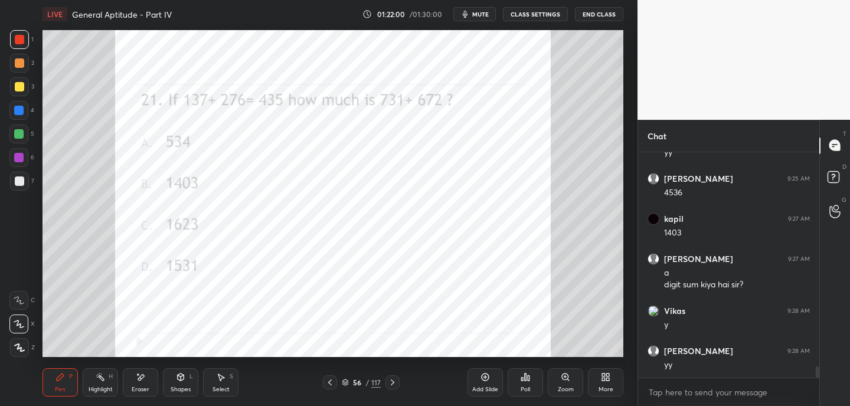
scroll to position [4251, 0]
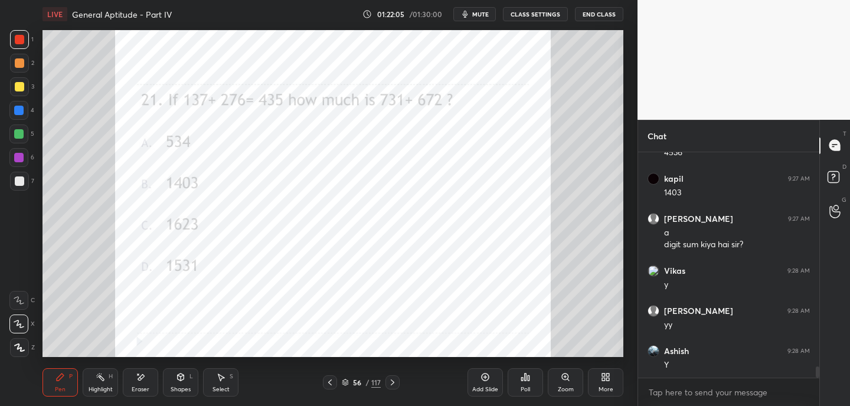
drag, startPoint x: 151, startPoint y: 378, endPoint x: 154, endPoint y: 372, distance: 6.1
click at [151, 378] on div "Eraser" at bounding box center [140, 382] width 35 height 28
click at [60, 380] on div "Pen P" at bounding box center [59, 382] width 35 height 28
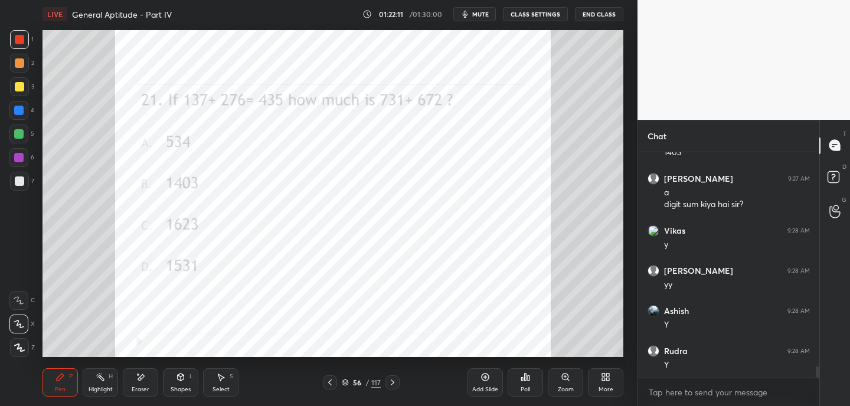
drag, startPoint x: 101, startPoint y: 376, endPoint x: 104, endPoint y: 365, distance: 11.8
click at [101, 378] on icon at bounding box center [100, 376] width 9 height 9
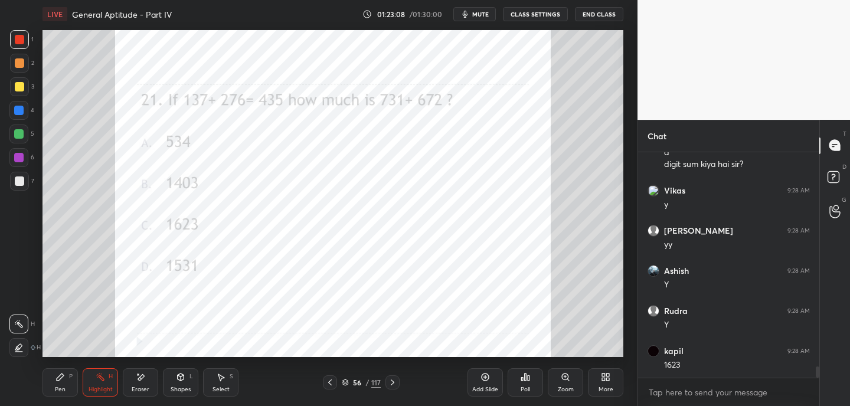
drag, startPoint x: 61, startPoint y: 383, endPoint x: 74, endPoint y: 361, distance: 25.4
click at [63, 382] on div "Pen P" at bounding box center [59, 382] width 35 height 28
drag, startPoint x: 147, startPoint y: 379, endPoint x: 159, endPoint y: 364, distance: 19.3
click at [149, 378] on div "Eraser" at bounding box center [140, 382] width 35 height 28
click at [55, 382] on div "Pen P" at bounding box center [59, 382] width 35 height 28
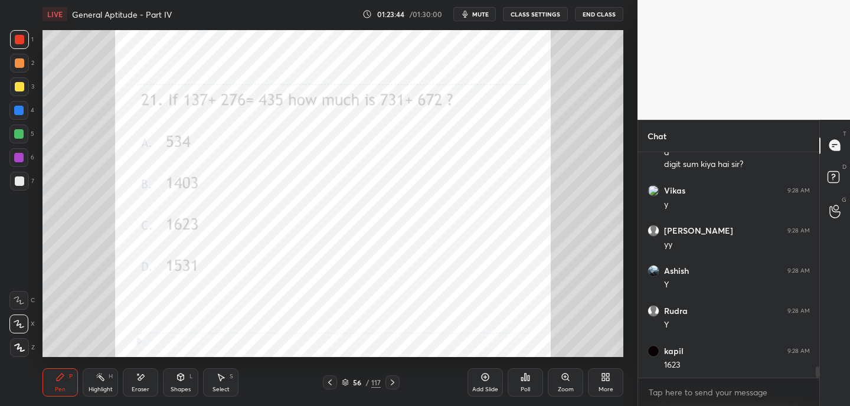
click at [150, 371] on div "Eraser" at bounding box center [140, 382] width 35 height 28
click at [64, 379] on icon at bounding box center [59, 376] width 9 height 9
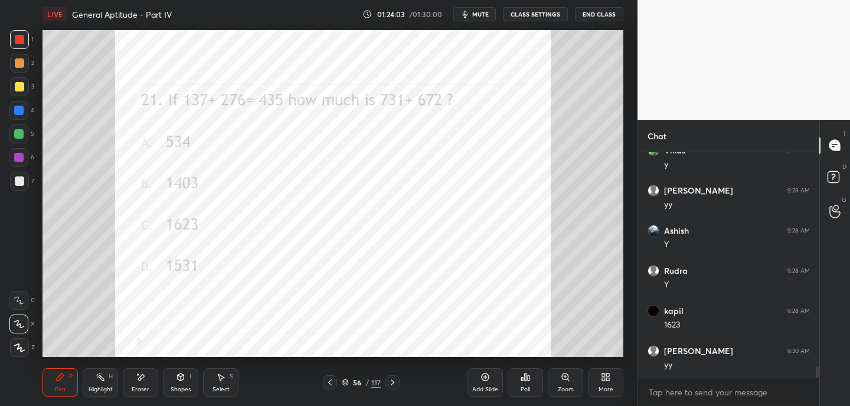
click at [389, 384] on icon at bounding box center [392, 382] width 9 height 9
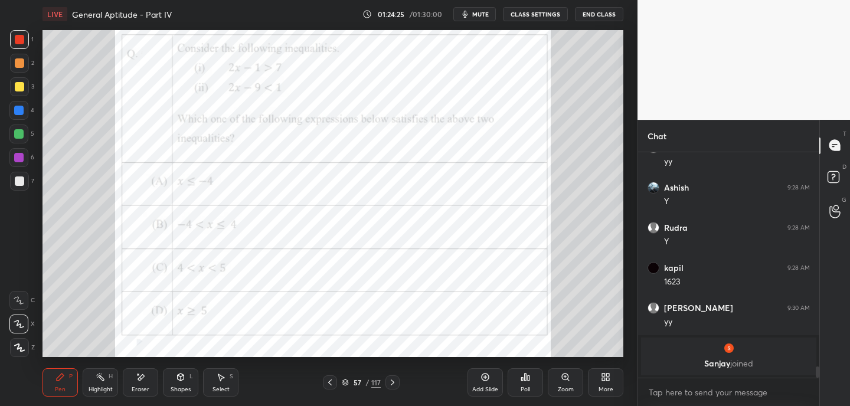
click at [486, 14] on span "mute" at bounding box center [480, 14] width 17 height 8
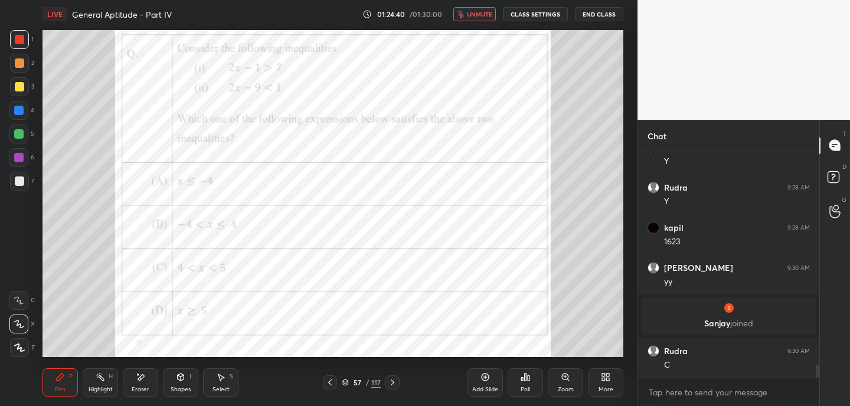
scroll to position [3771, 0]
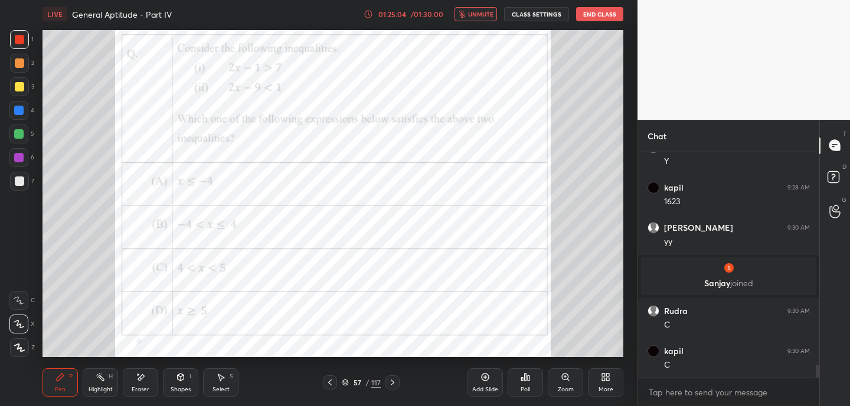
click at [485, 18] on span "unmute" at bounding box center [480, 14] width 25 height 8
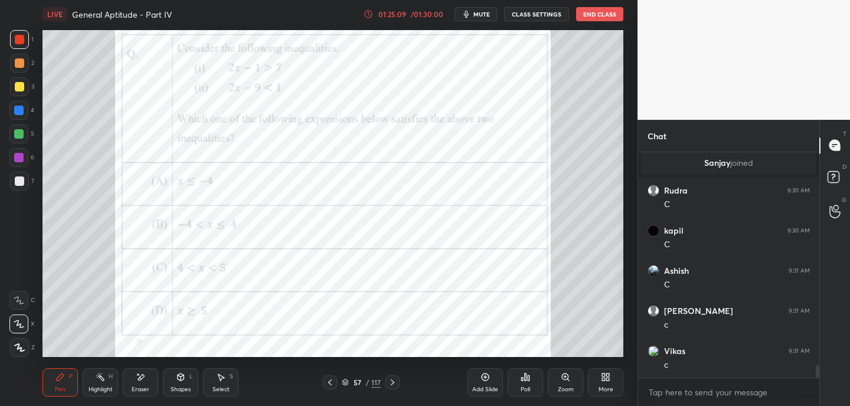
scroll to position [3931, 0]
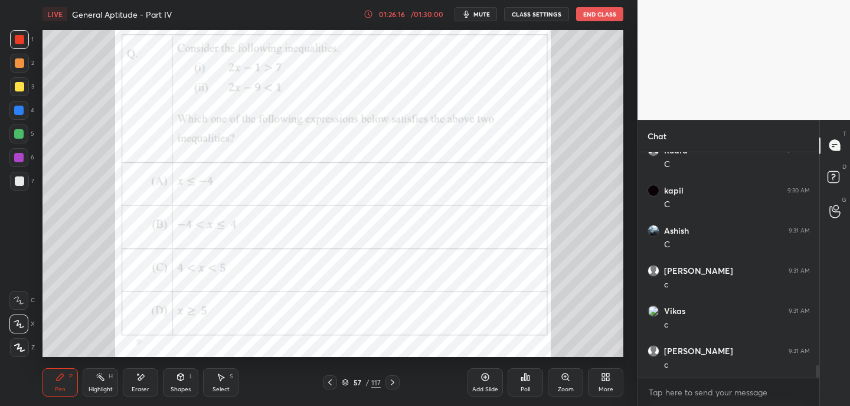
click at [394, 388] on div at bounding box center [392, 382] width 14 height 14
drag, startPoint x: 143, startPoint y: 381, endPoint x: 160, endPoint y: 369, distance: 20.3
click at [143, 381] on icon at bounding box center [140, 377] width 9 height 10
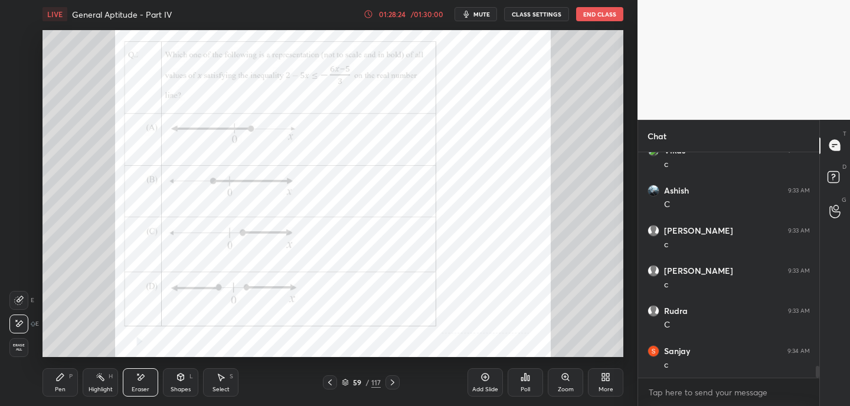
click at [64, 376] on div "Pen P" at bounding box center [59, 382] width 35 height 28
click at [140, 382] on div "Eraser" at bounding box center [140, 382] width 35 height 28
drag, startPoint x: 61, startPoint y: 382, endPoint x: 74, endPoint y: 366, distance: 21.4
click at [65, 382] on div "Pen P" at bounding box center [59, 382] width 35 height 28
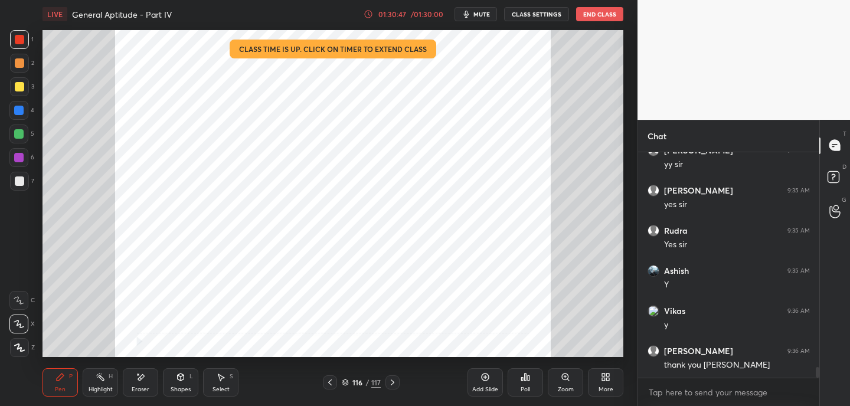
scroll to position [4453, 0]
click at [605, 17] on button "End Class" at bounding box center [599, 14] width 47 height 14
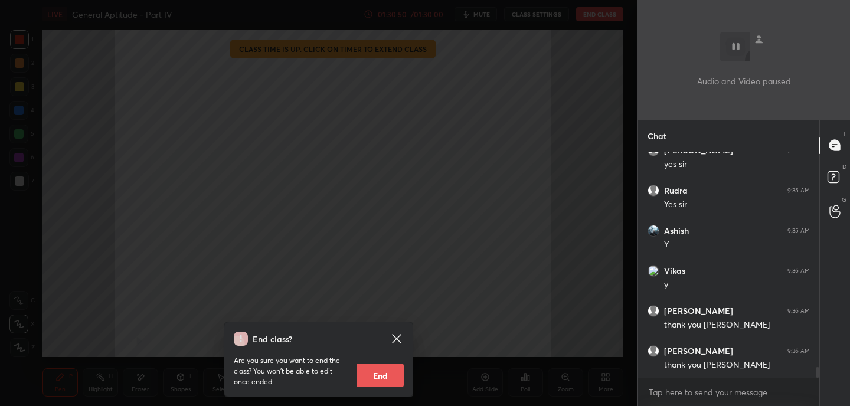
scroll to position [4493, 0]
click at [387, 372] on button "End" at bounding box center [379, 375] width 47 height 24
type textarea "x"
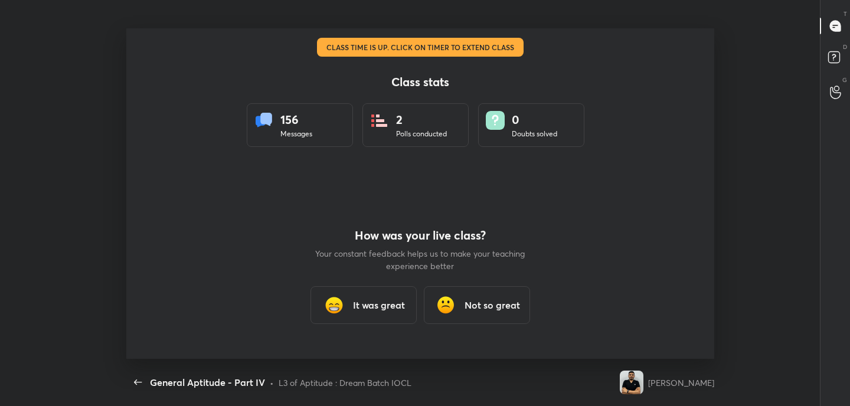
scroll to position [0, 0]
click at [365, 316] on div "It was great" at bounding box center [363, 305] width 106 height 38
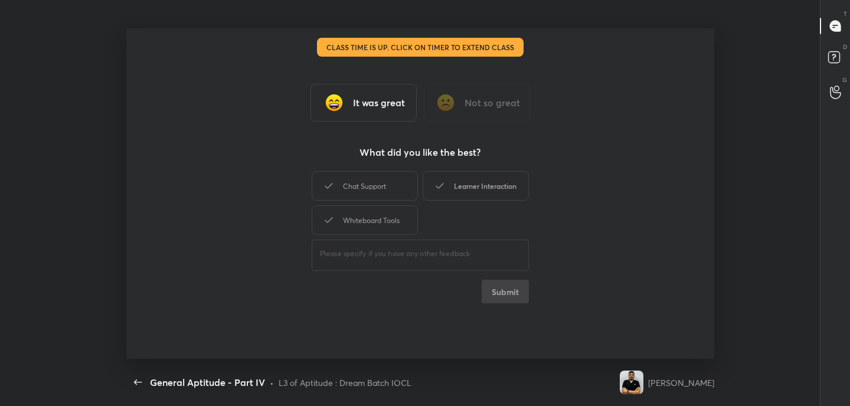
click at [515, 191] on div "Learner Interaction" at bounding box center [475, 186] width 106 height 30
click at [513, 290] on button "Submit" at bounding box center [504, 292] width 47 height 24
